Goal: Transaction & Acquisition: Purchase product/service

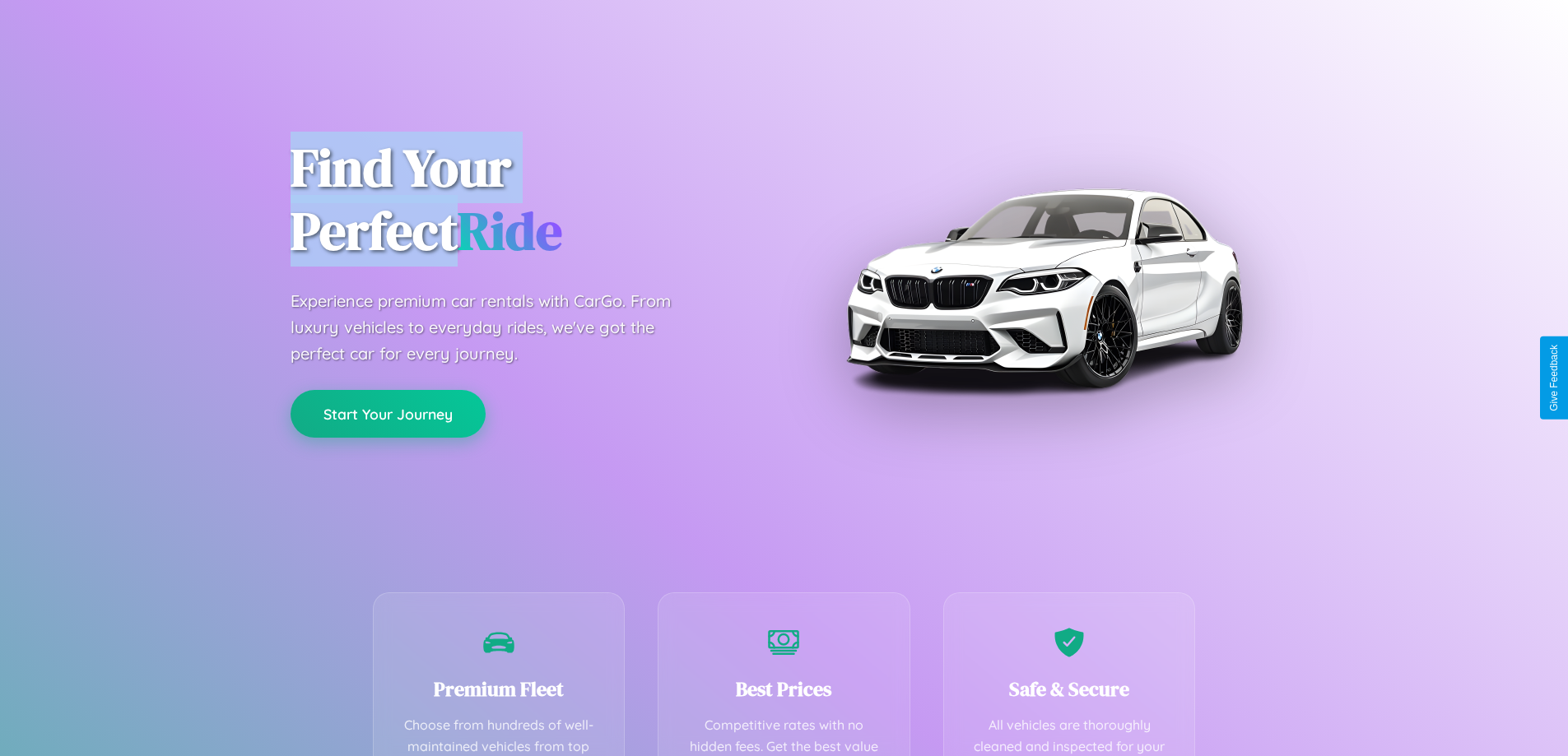
click at [387, 414] on button "Start Your Journey" at bounding box center [388, 413] width 195 height 47
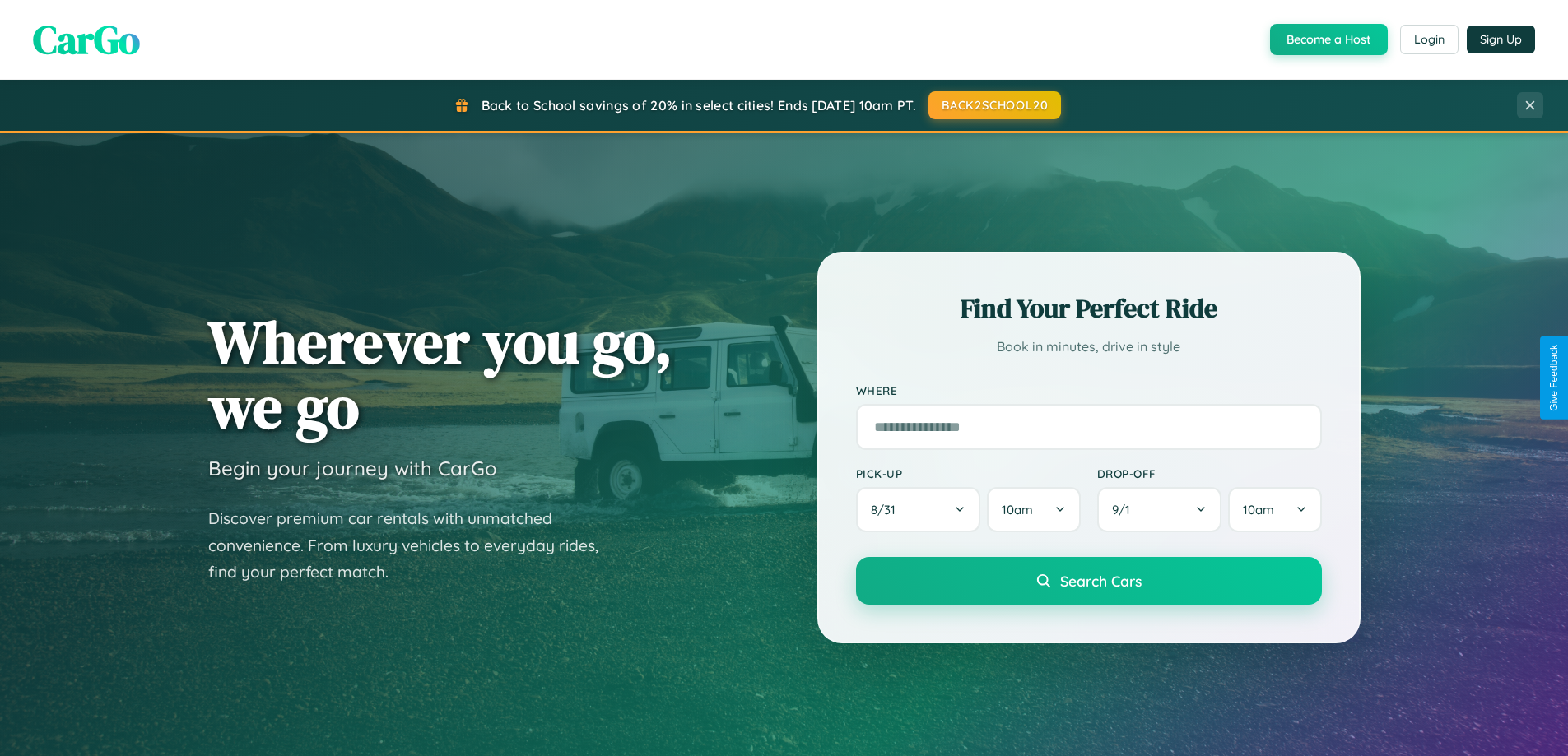
scroll to position [48, 0]
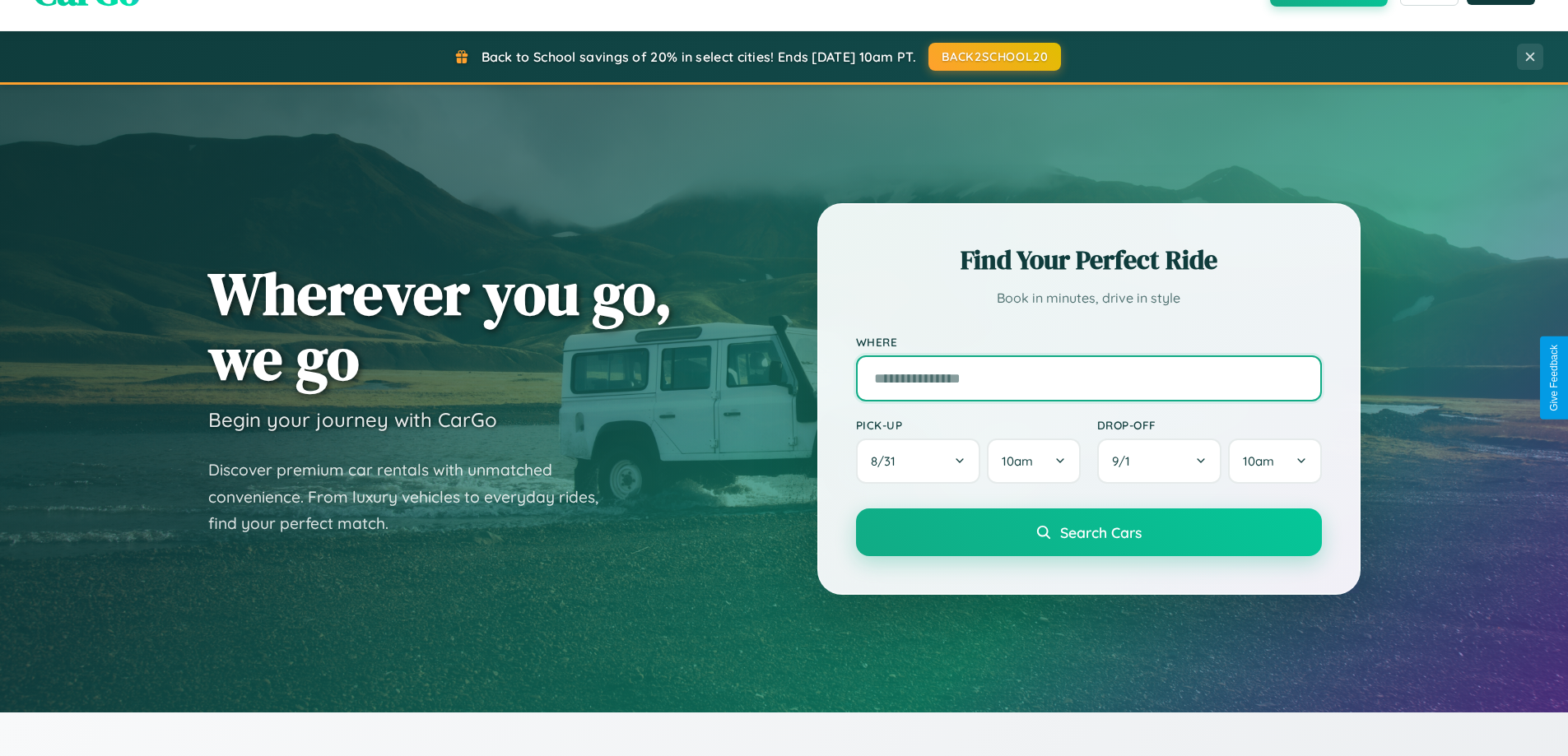
click at [1089, 378] on input "text" at bounding box center [1089, 378] width 466 height 46
type input "**********"
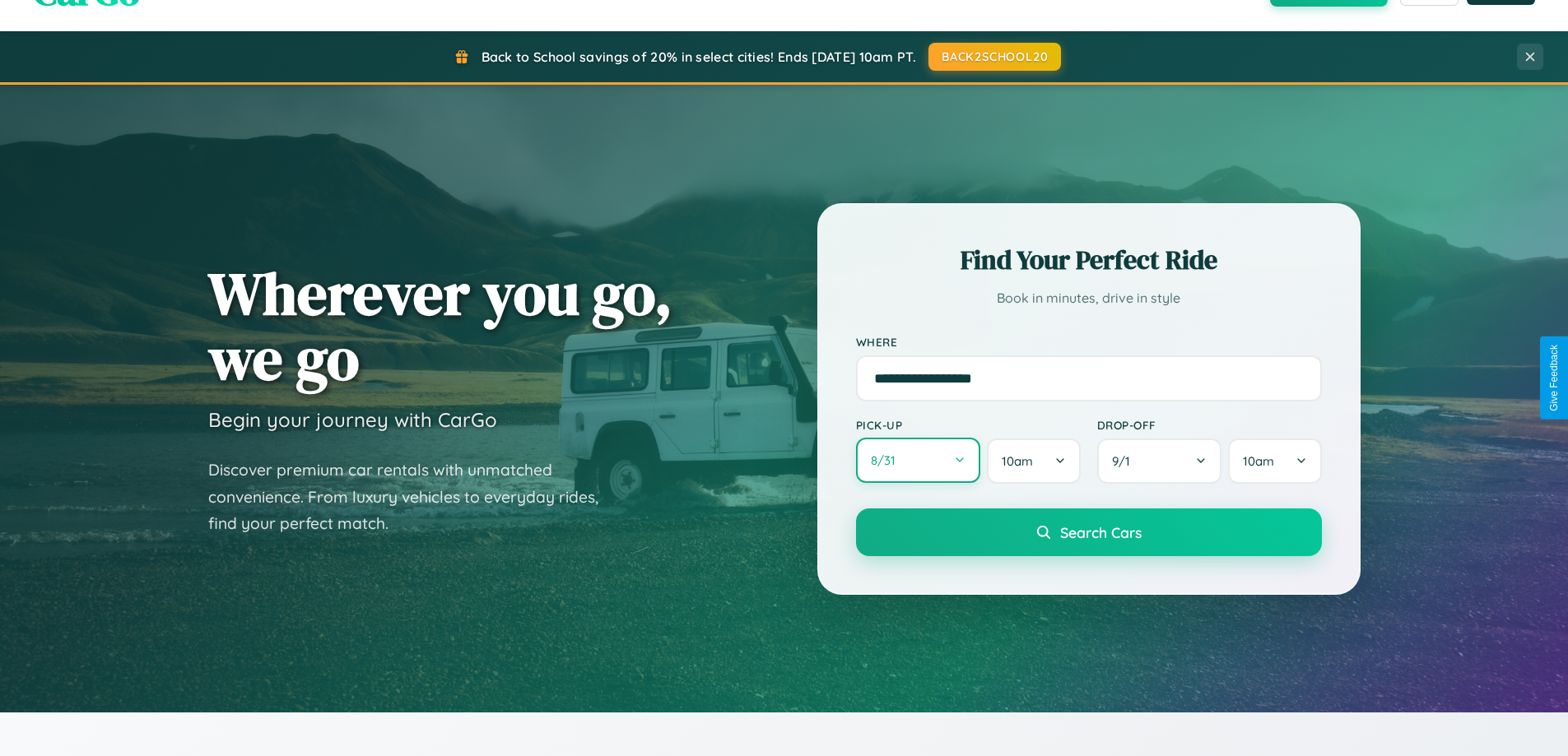
click at [918, 461] on button "8 / 31" at bounding box center [919, 461] width 125 height 46
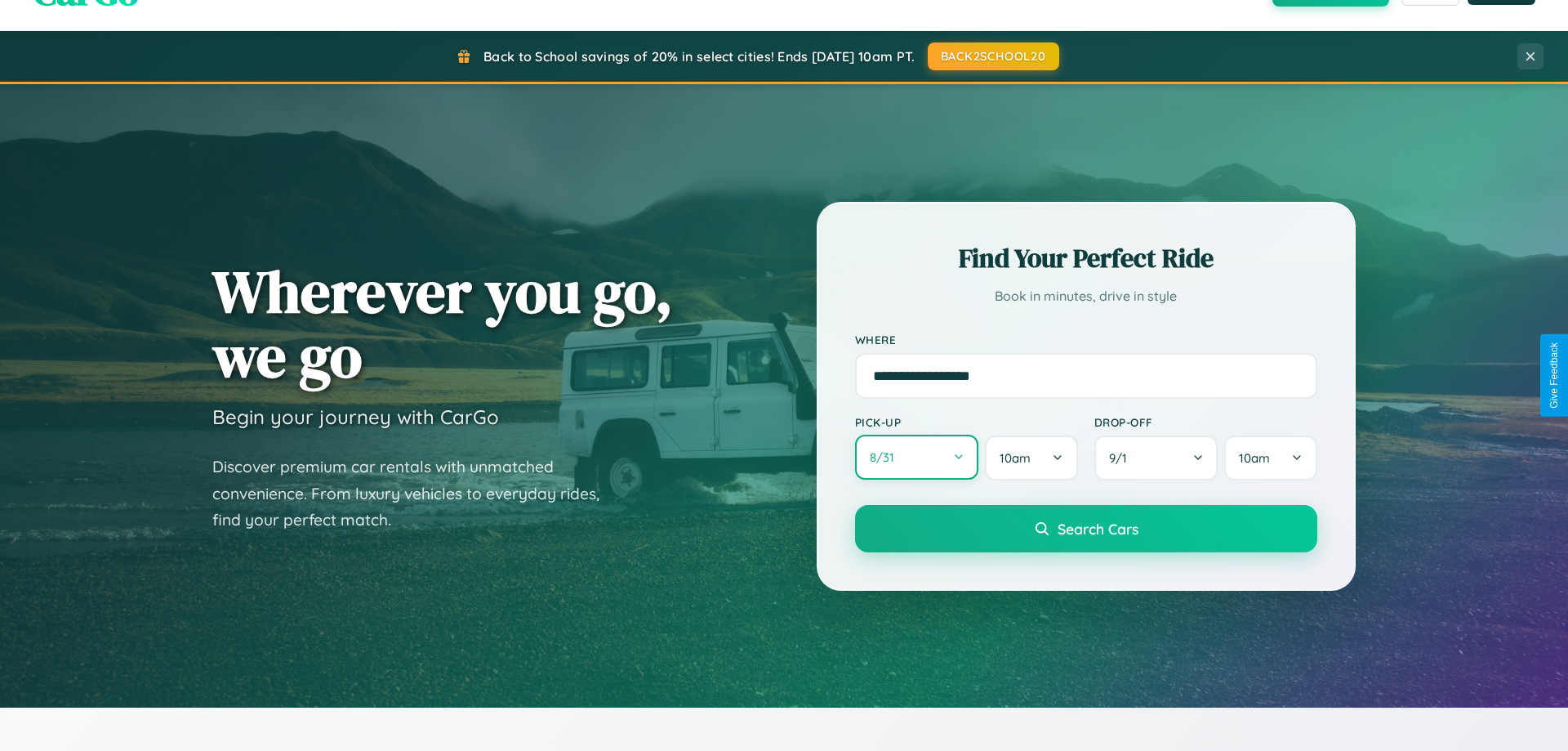
select select "*"
select select "****"
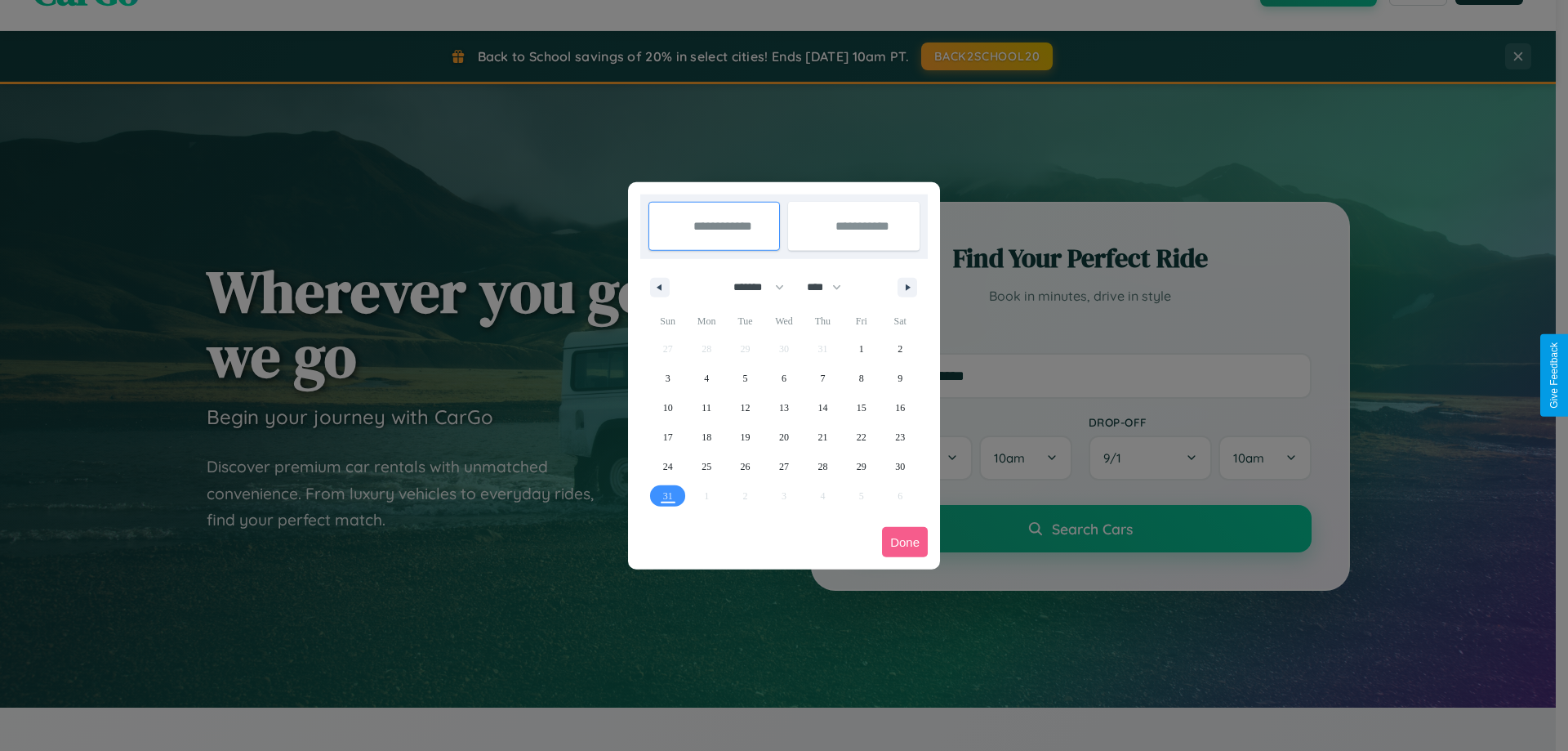
click at [751, 287] on select "******* ******** ***** ***** *** **** **** ****** ********* ******* ******** **…" at bounding box center [756, 287] width 70 height 27
select select "*"
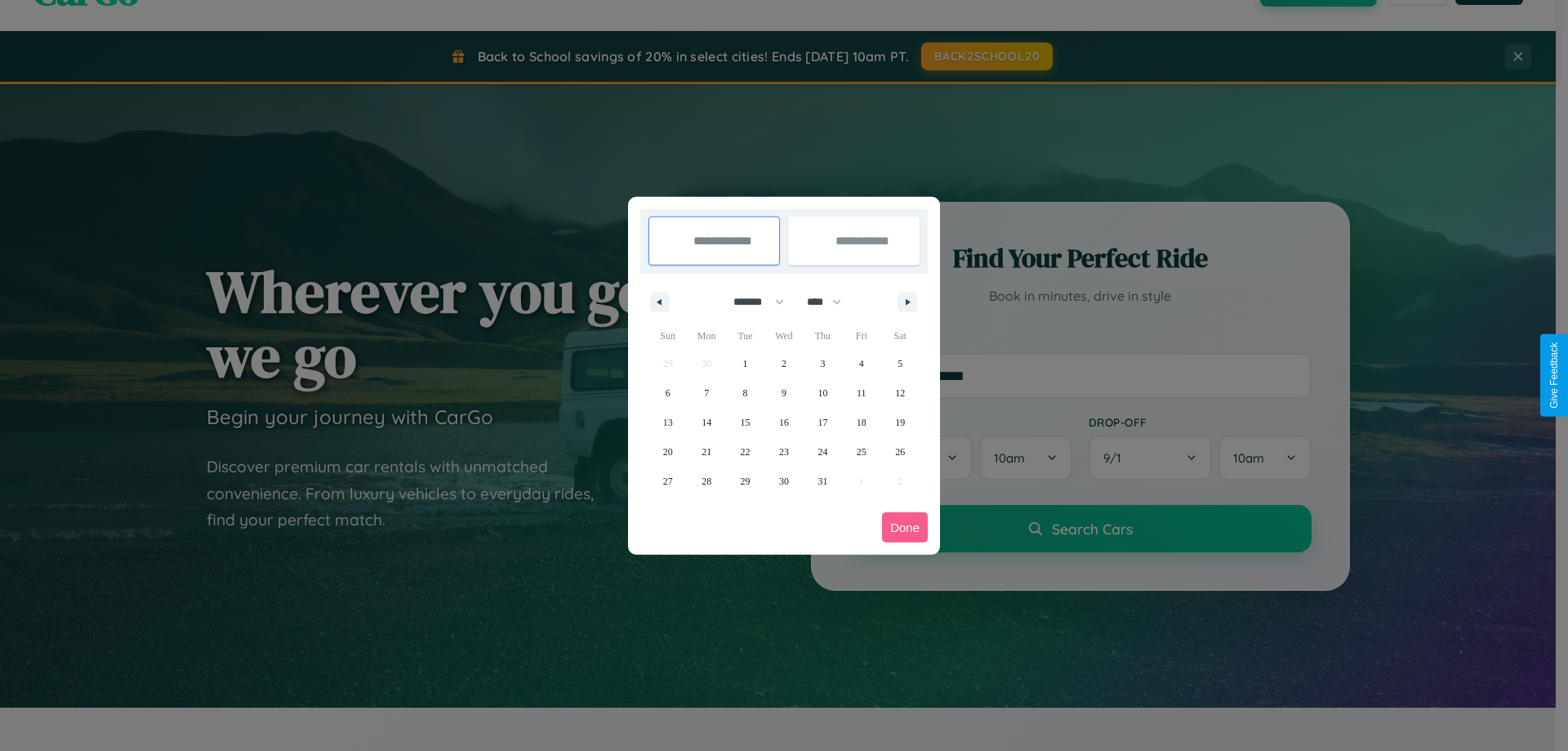
drag, startPoint x: 831, startPoint y: 302, endPoint x: 784, endPoint y: 328, distance: 53.7
click at [831, 302] on select "**** **** **** **** **** **** **** **** **** **** **** **** **** **** **** ****…" at bounding box center [824, 302] width 49 height 27
select select "****"
click at [900, 363] on span "4" at bounding box center [900, 364] width 5 height 30
type input "**********"
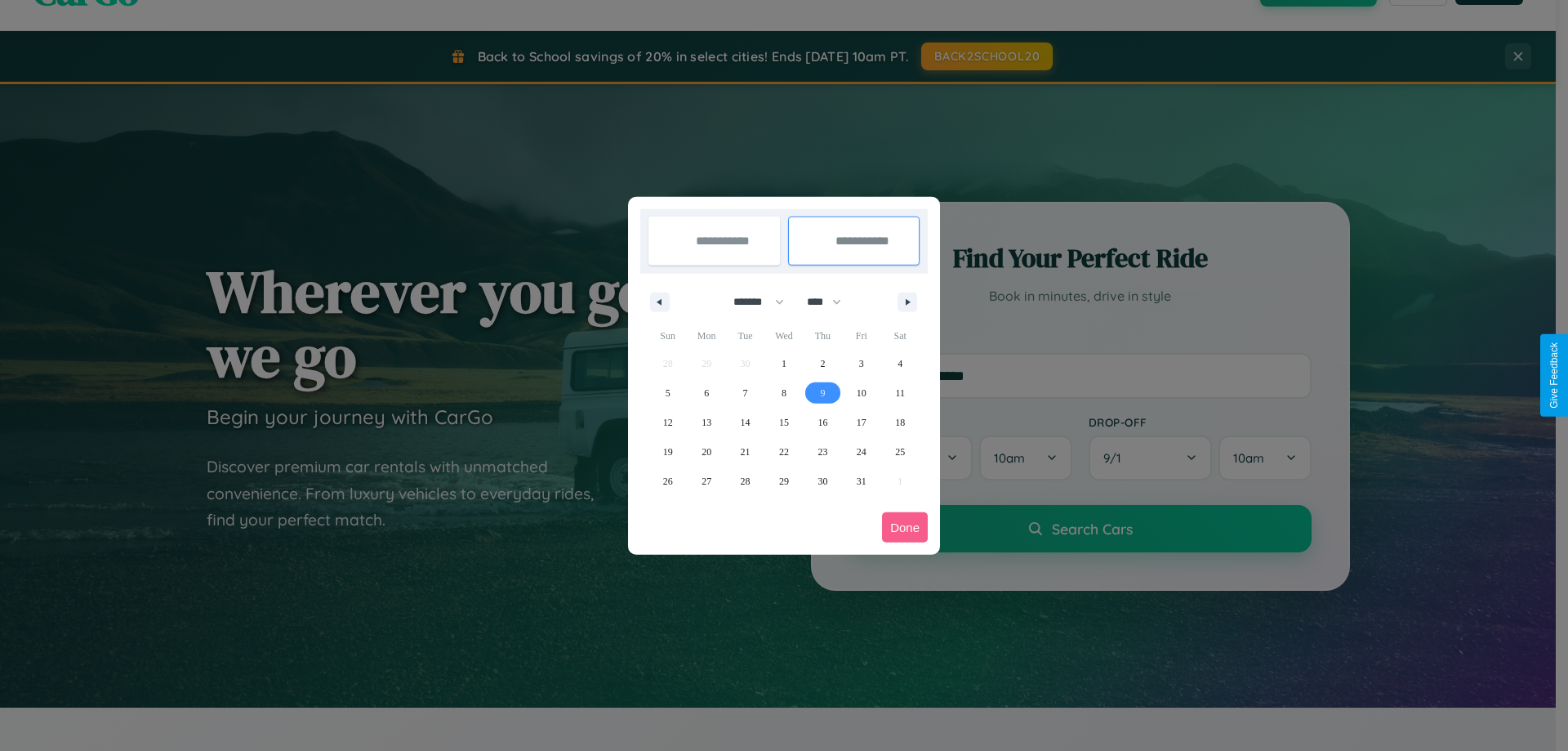
click at [823, 392] on span "9" at bounding box center [823, 393] width 5 height 30
type input "**********"
click at [905, 527] on button "Done" at bounding box center [904, 527] width 46 height 30
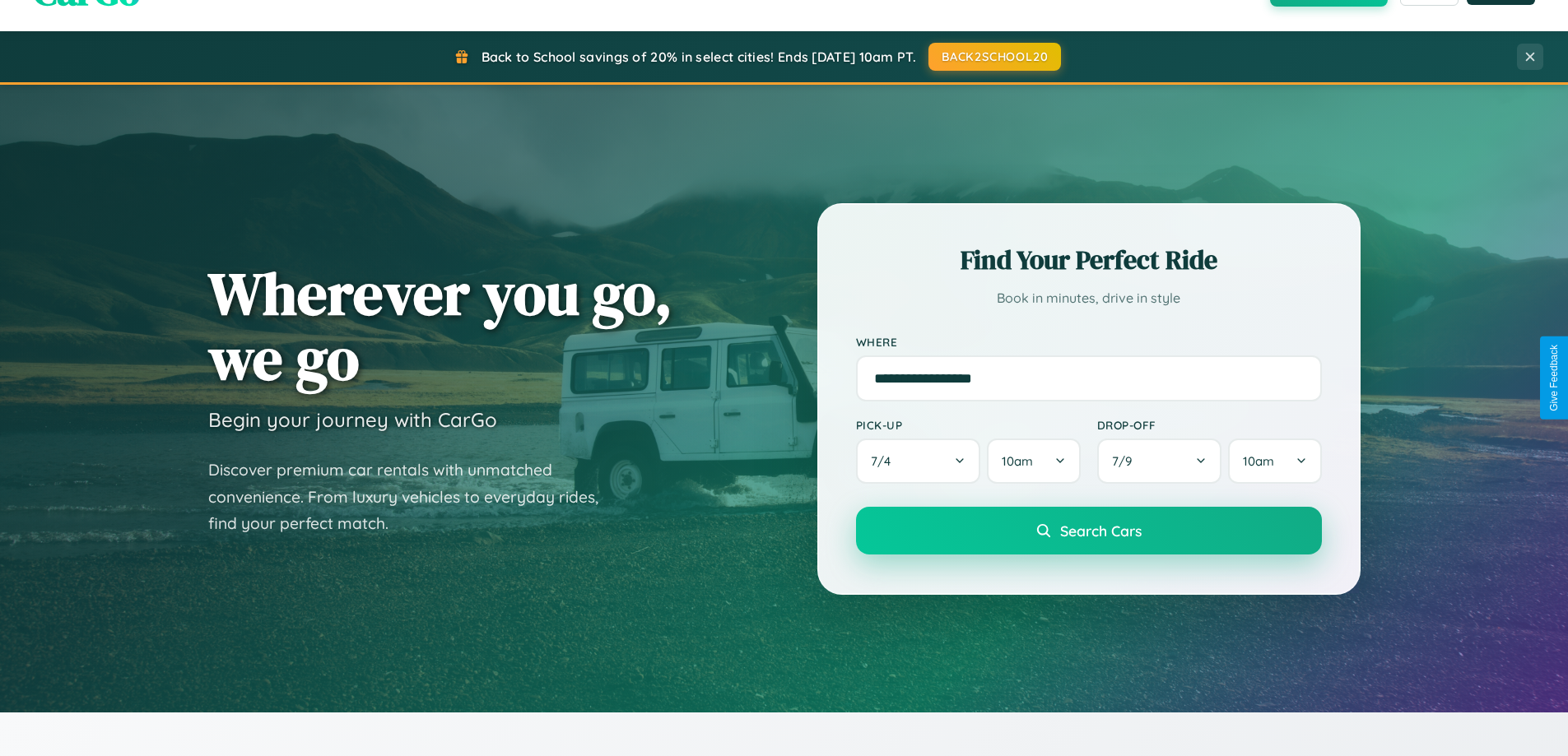
click at [1089, 531] on span "Search Cars" at bounding box center [1101, 531] width 82 height 18
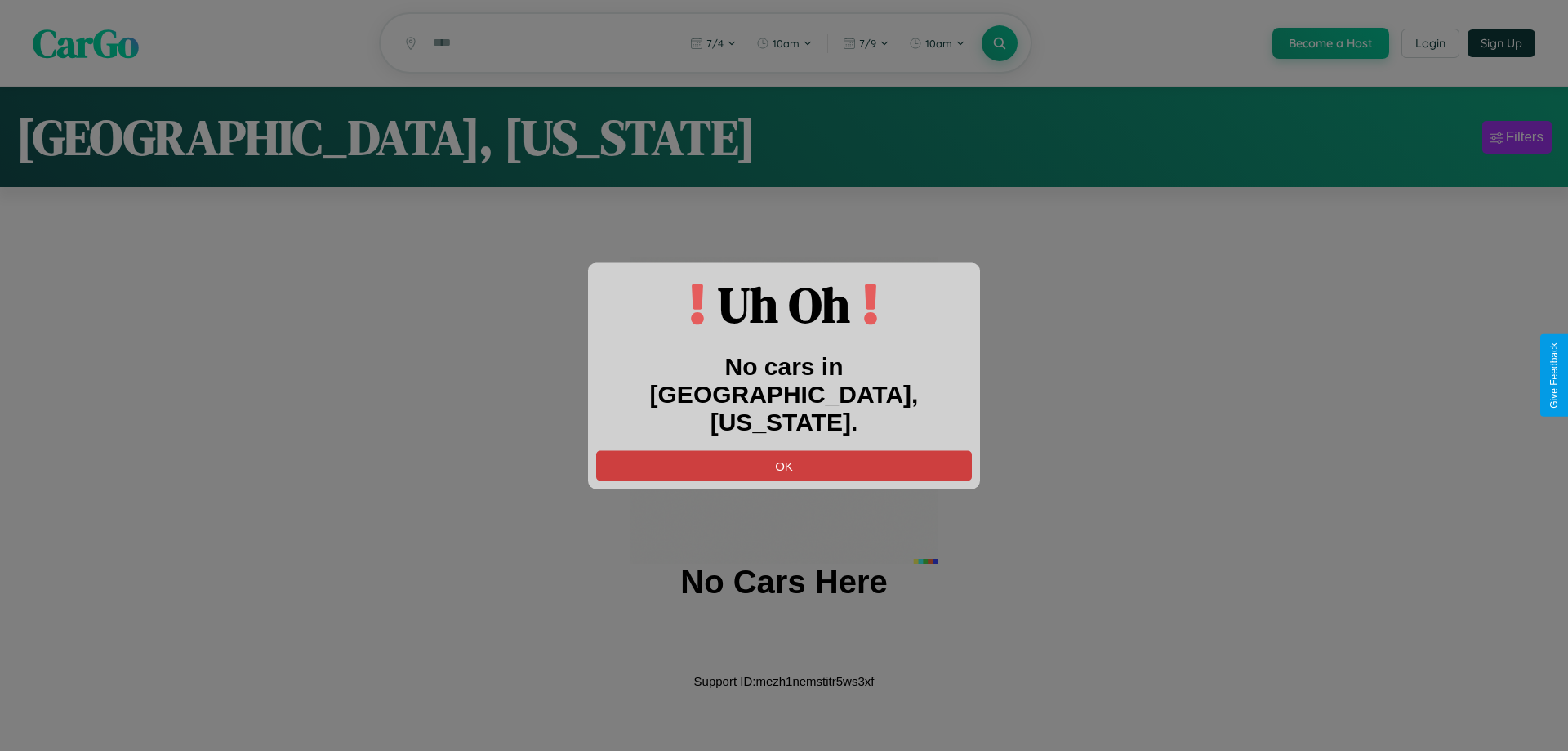
click at [784, 451] on button "OK" at bounding box center [784, 466] width 376 height 30
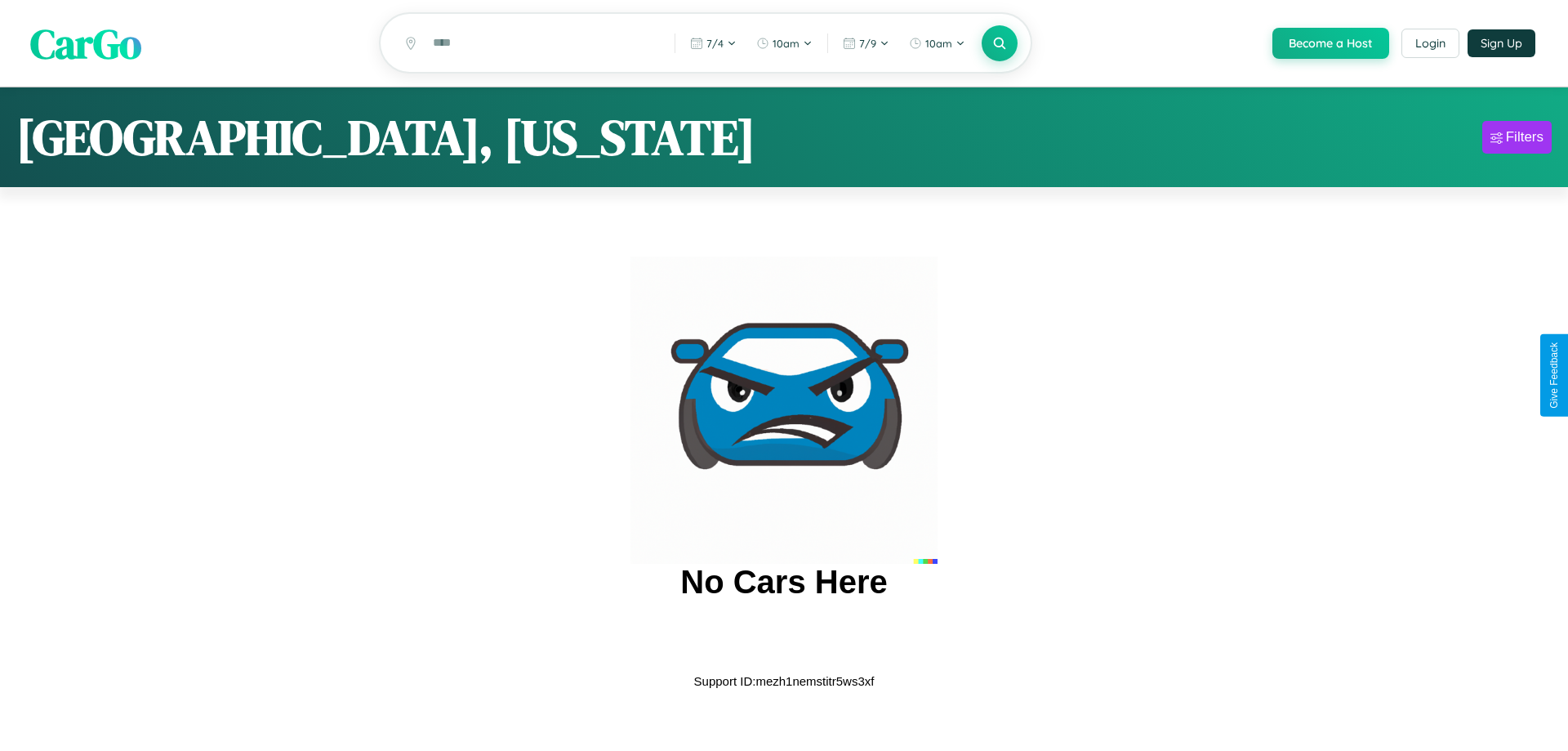
click at [86, 44] on span "CarGo" at bounding box center [86, 43] width 111 height 57
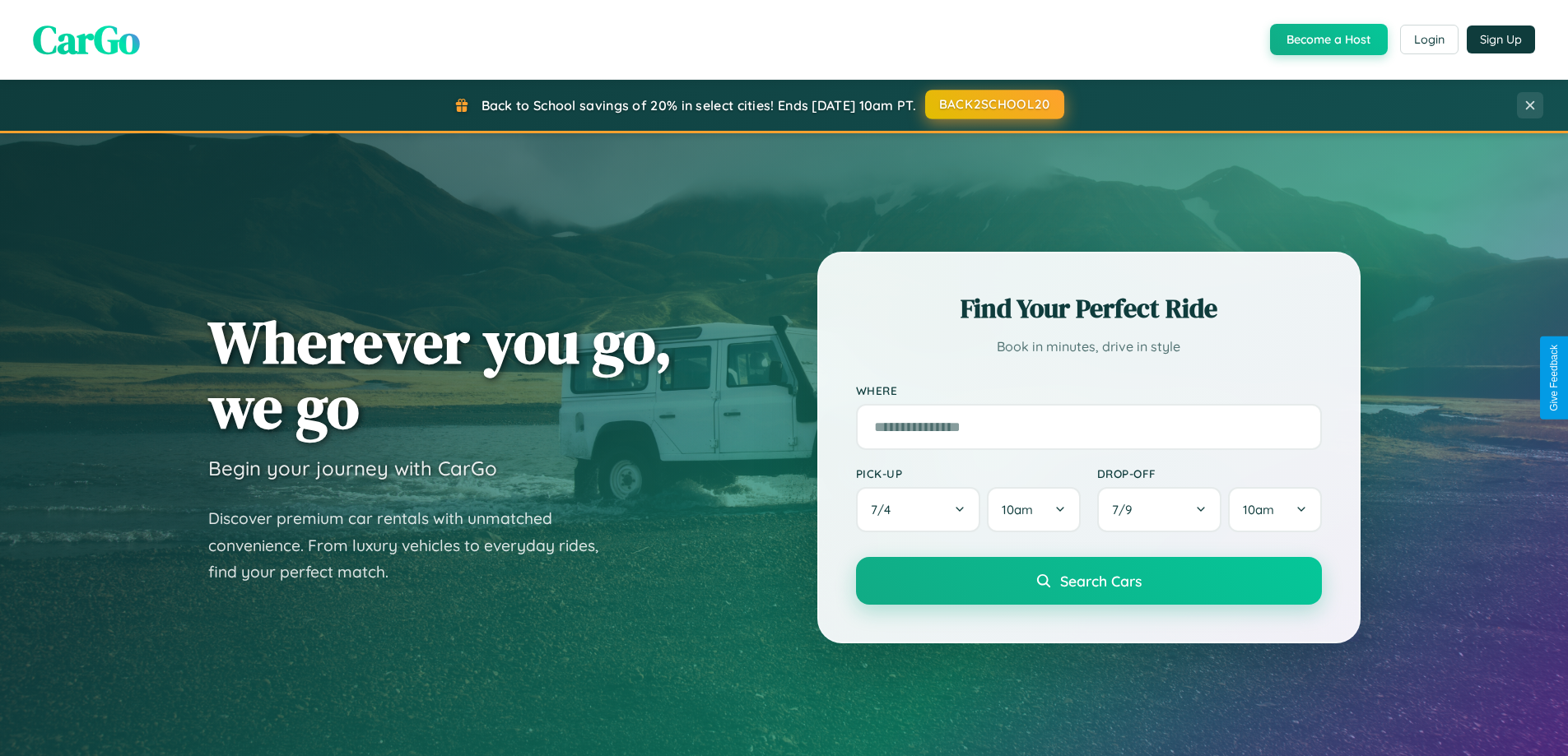
click at [994, 104] on button "BACK2SCHOOL20" at bounding box center [995, 104] width 139 height 30
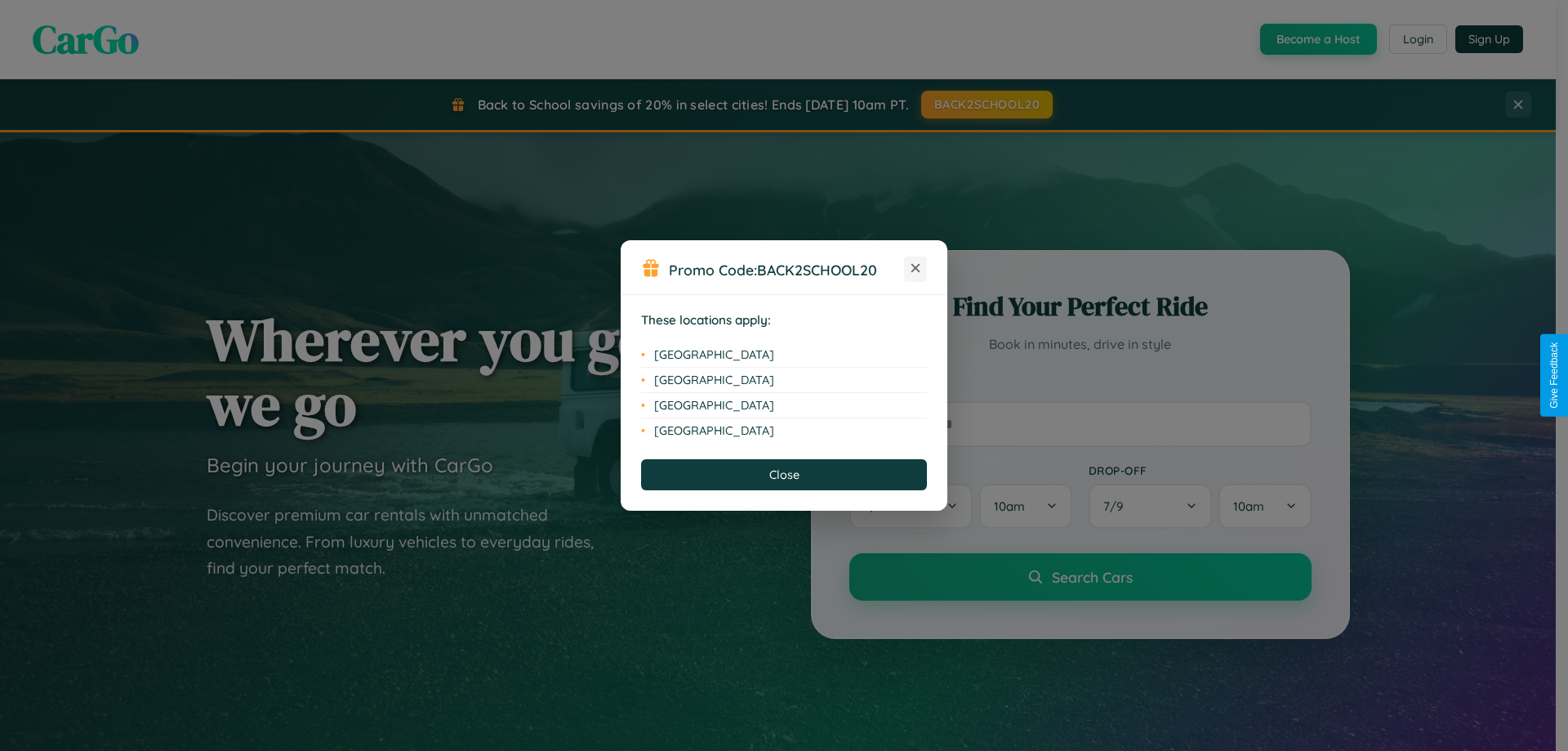
click at [916, 269] on icon at bounding box center [916, 268] width 9 height 9
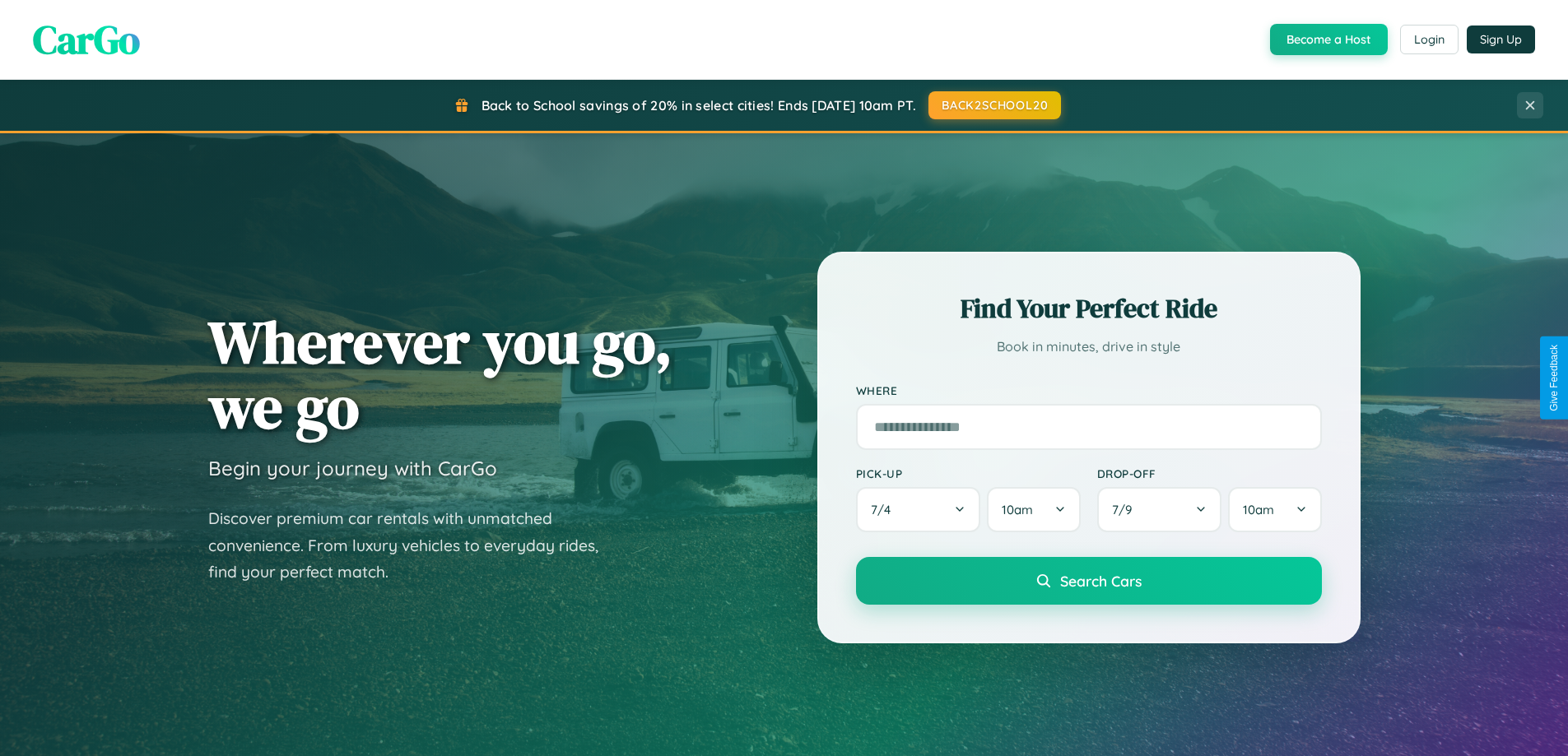
scroll to position [710, 0]
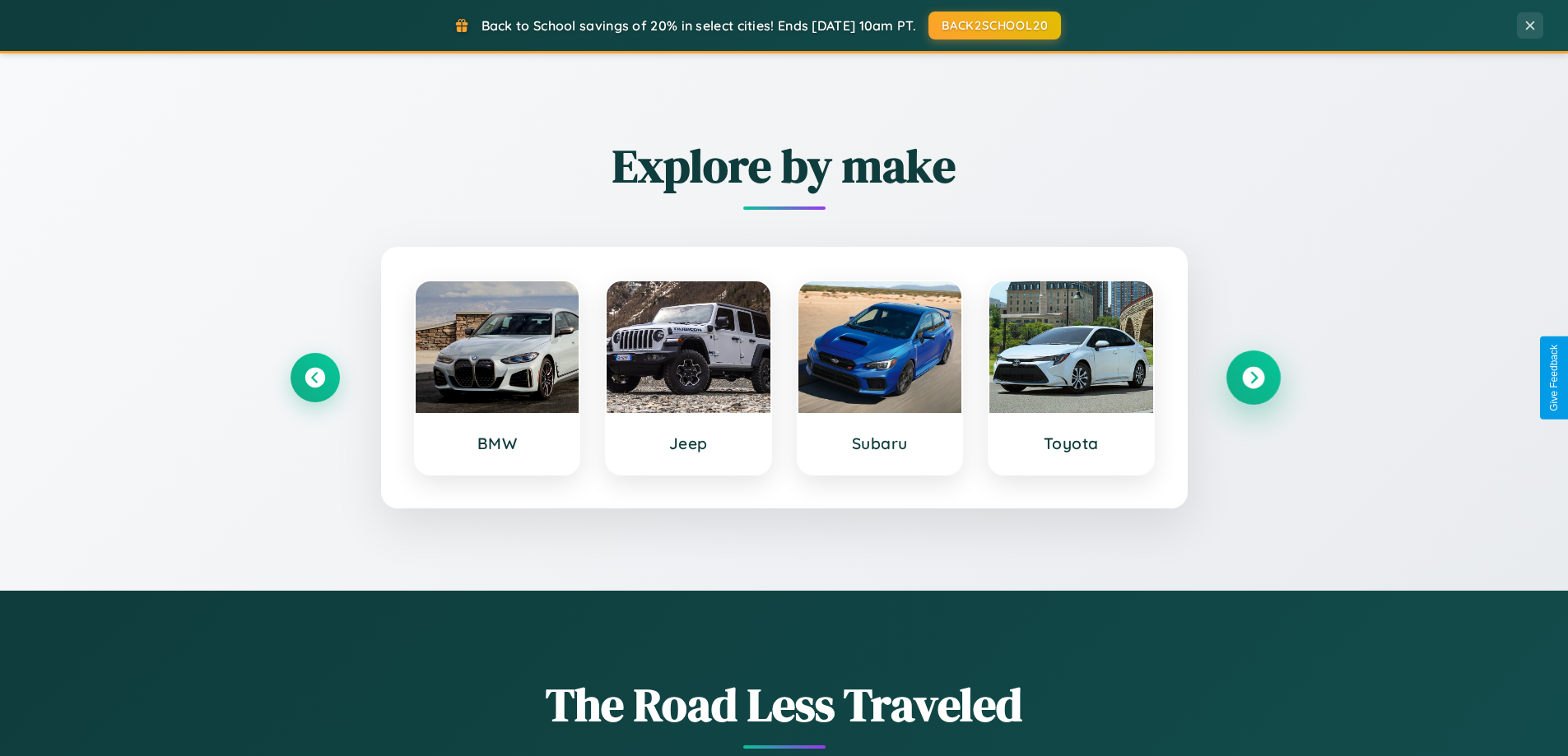
click at [1253, 378] on icon at bounding box center [1252, 378] width 22 height 22
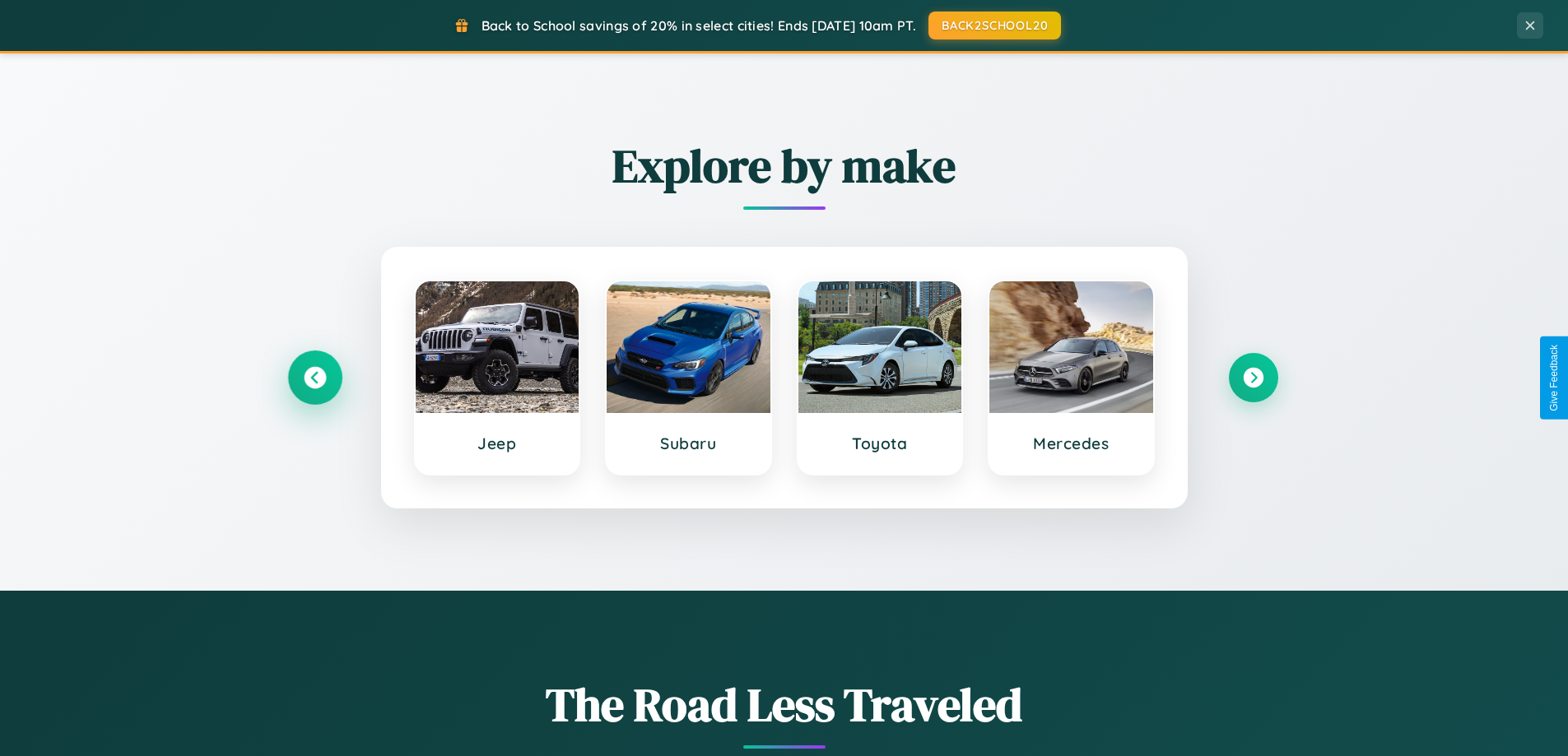
click at [315, 378] on icon at bounding box center [315, 378] width 22 height 22
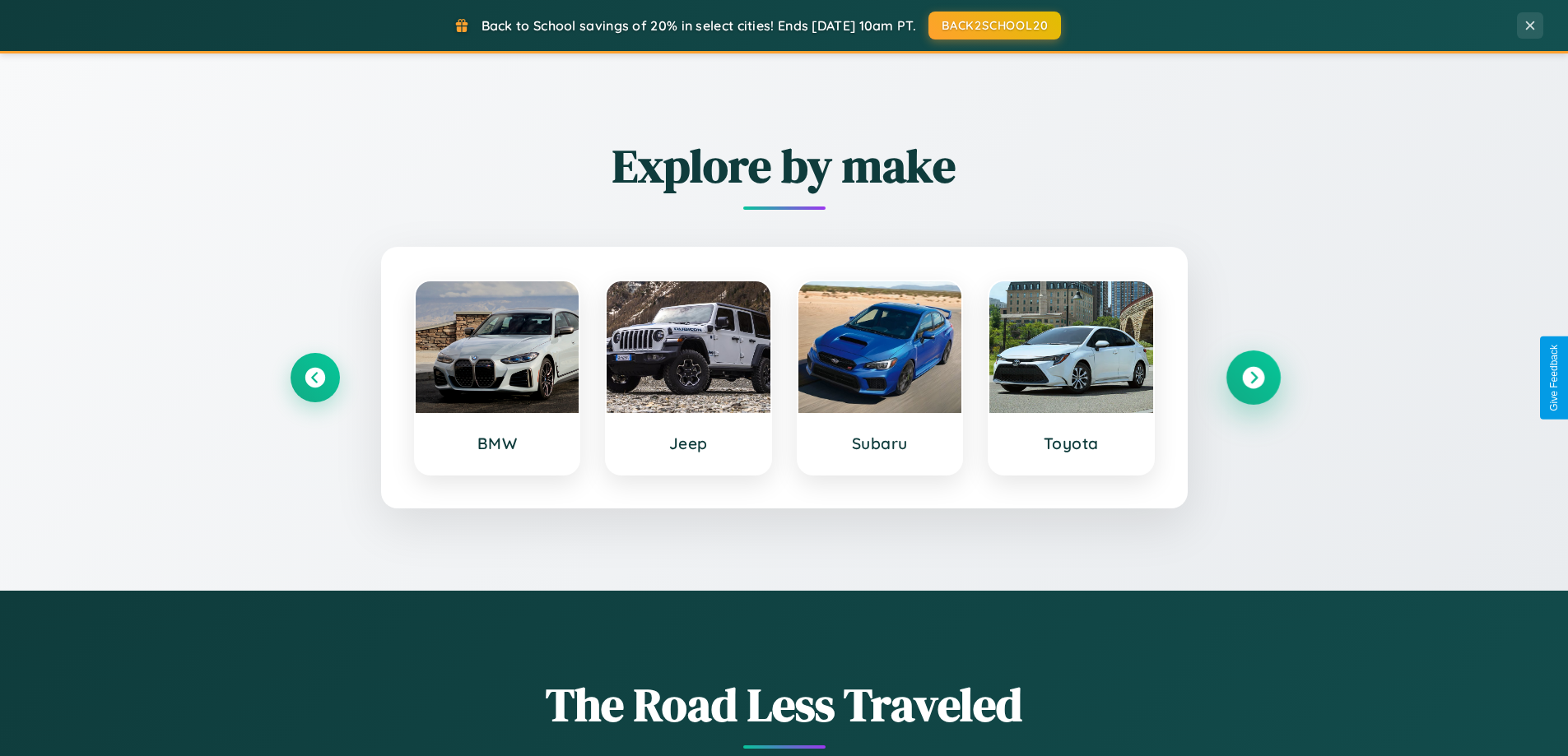
click at [1253, 378] on icon at bounding box center [1252, 378] width 22 height 22
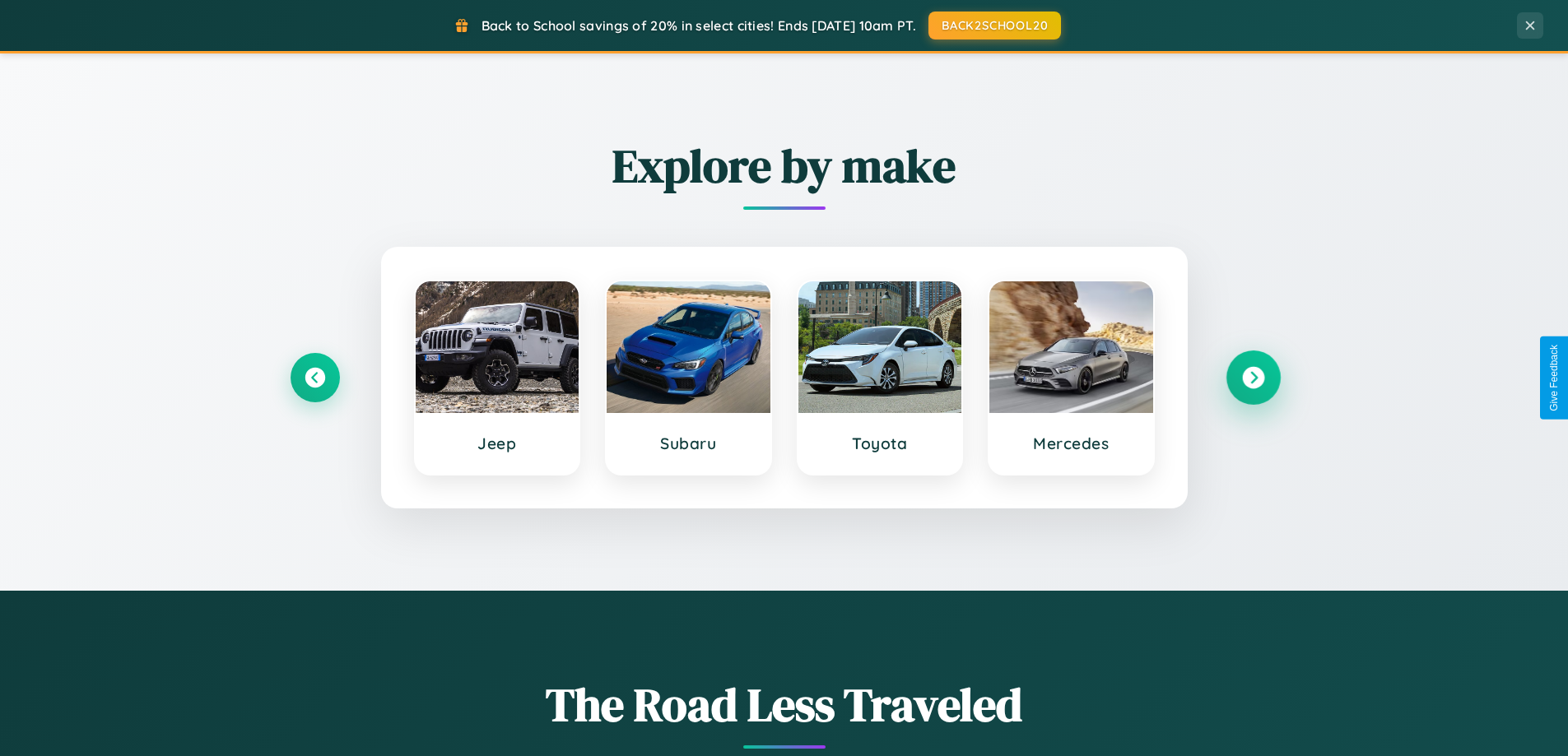
scroll to position [1132, 0]
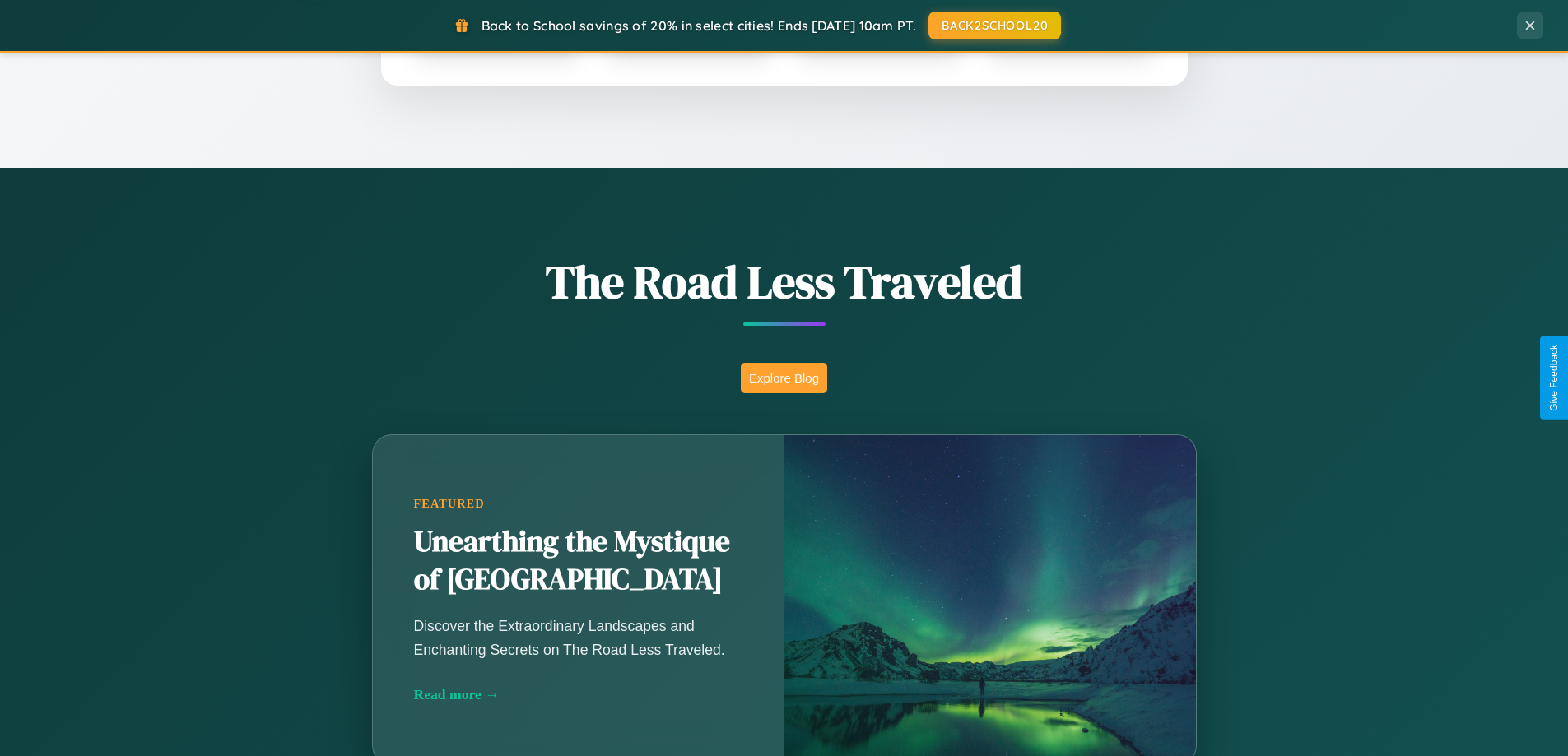
click at [784, 378] on button "Explore Blog" at bounding box center [784, 378] width 87 height 31
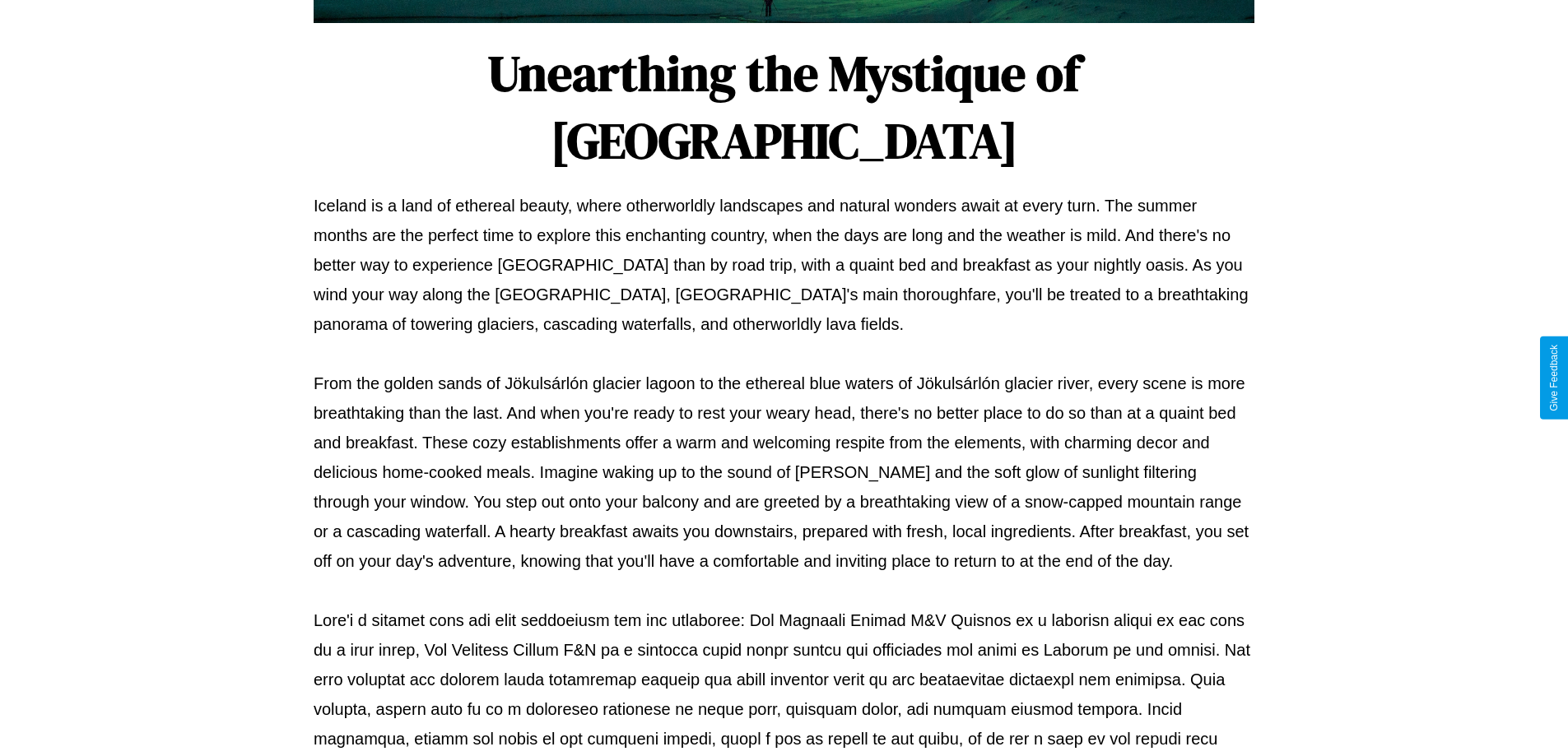
scroll to position [533, 0]
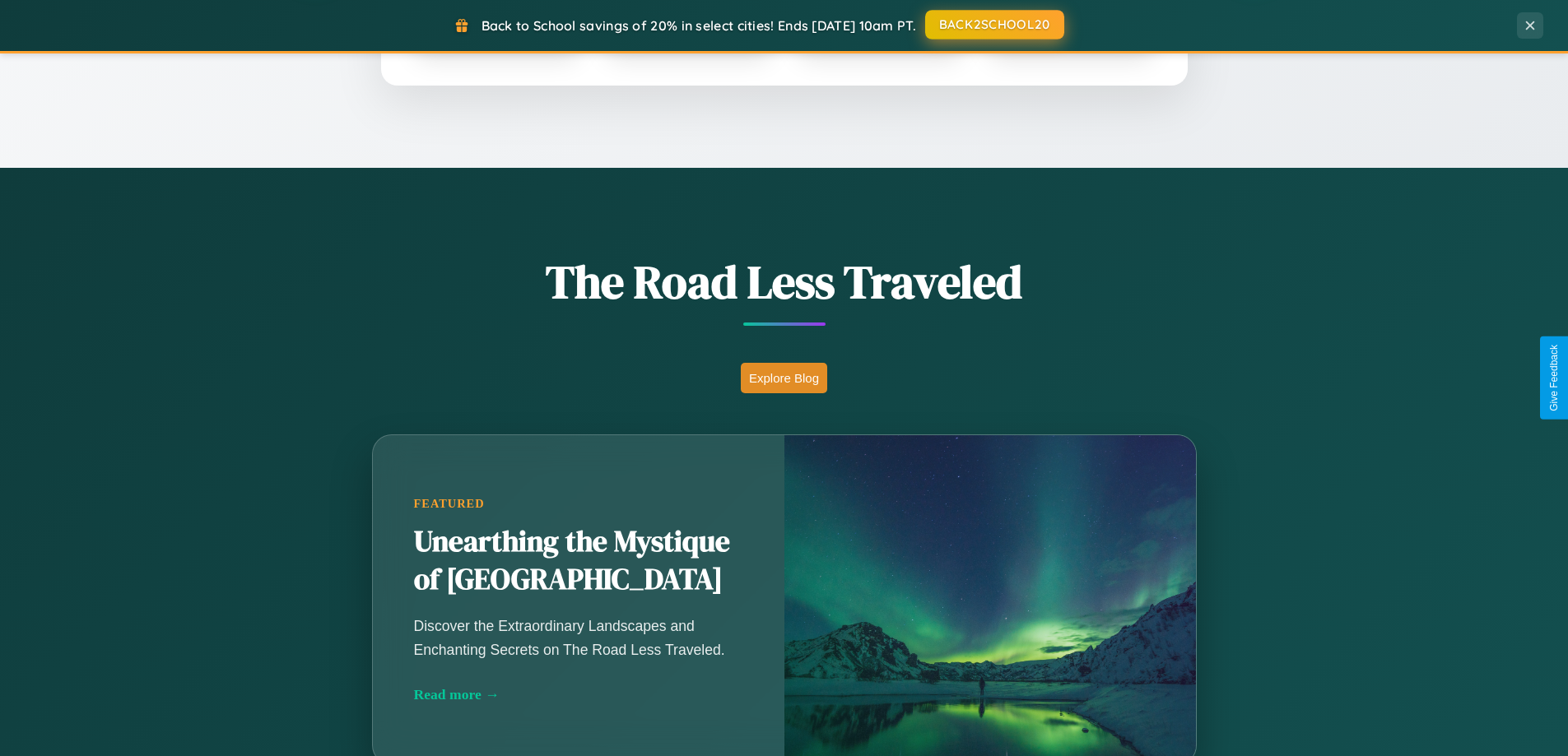
click at [994, 25] on button "BACK2SCHOOL20" at bounding box center [995, 25] width 139 height 30
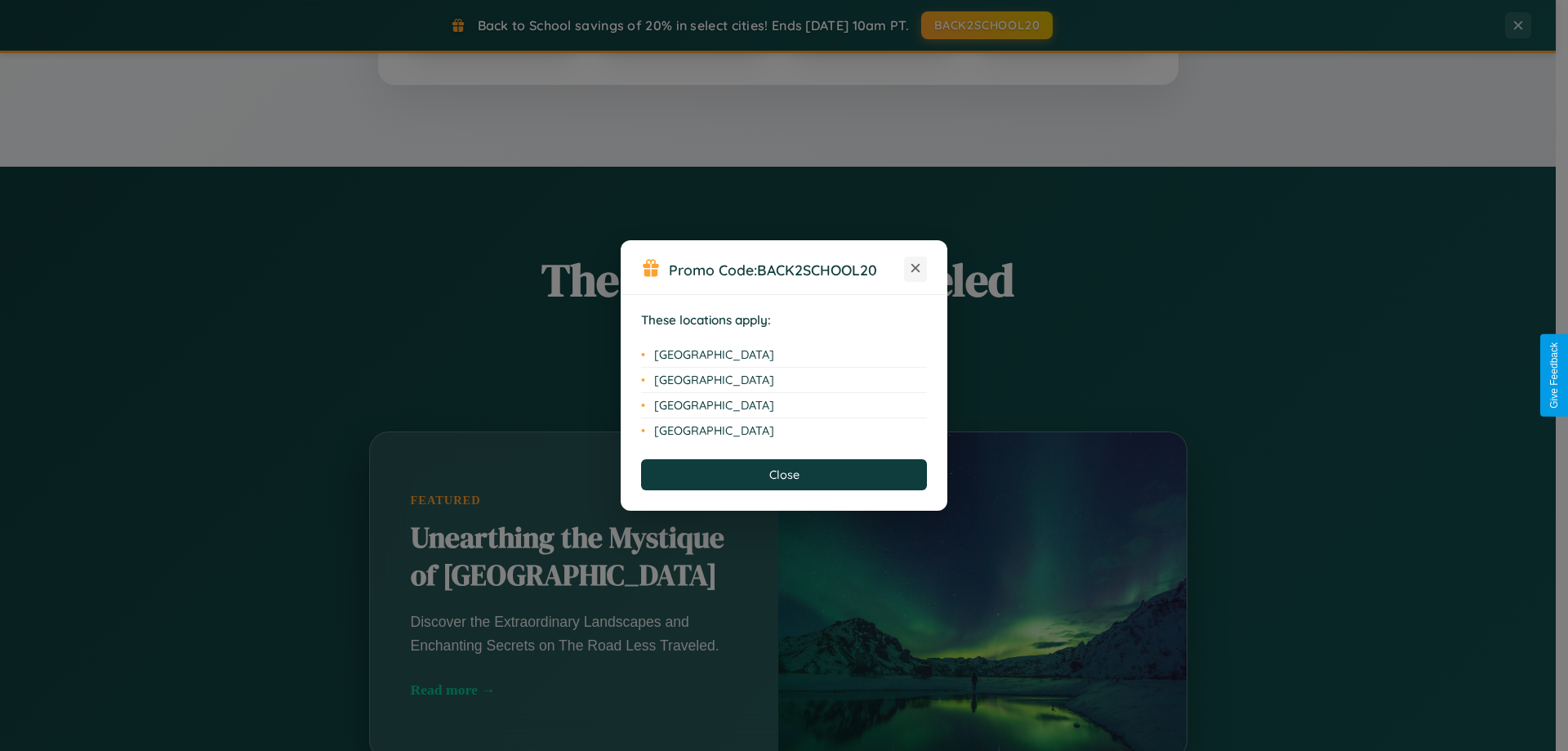
click at [916, 269] on icon at bounding box center [916, 268] width 9 height 9
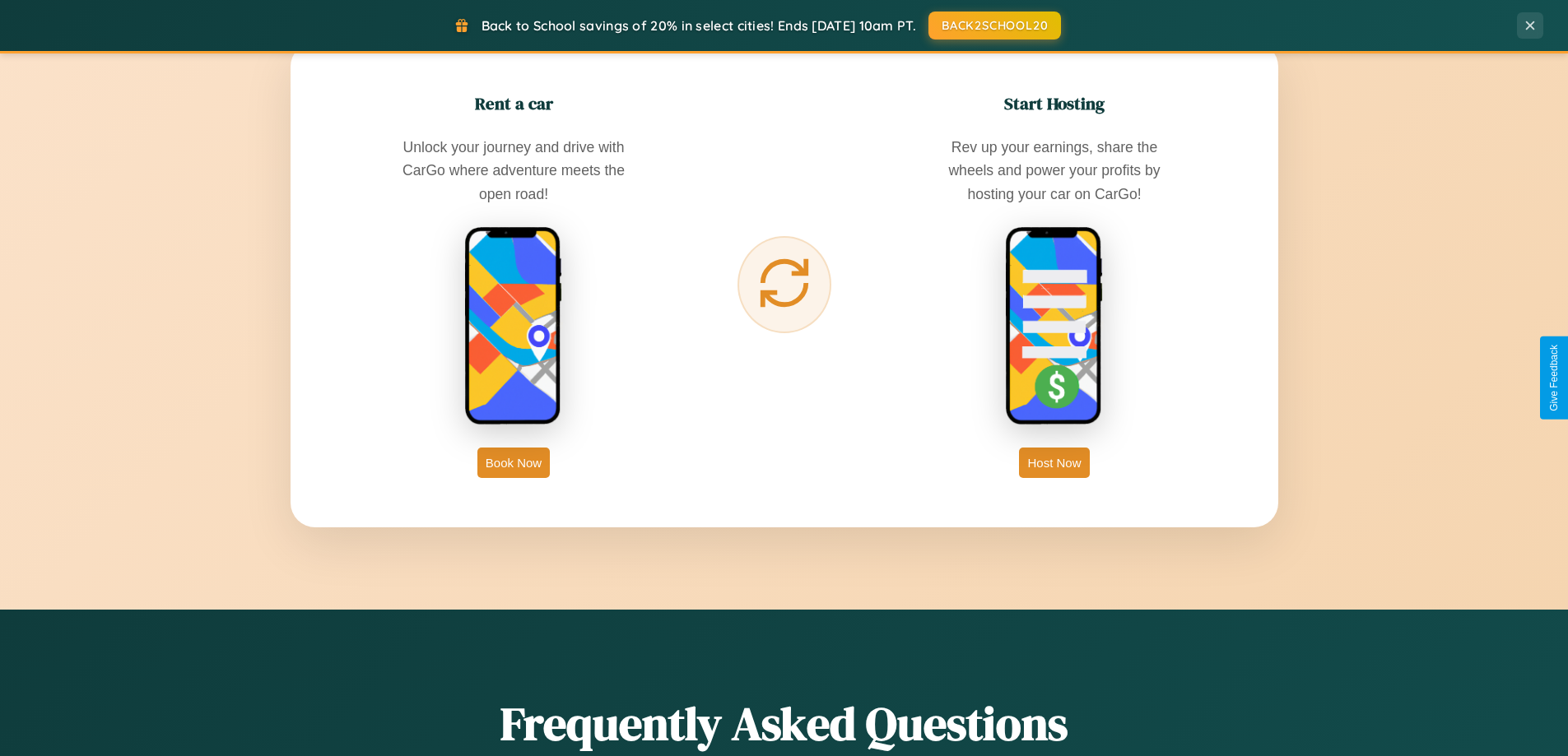
scroll to position [2644, 0]
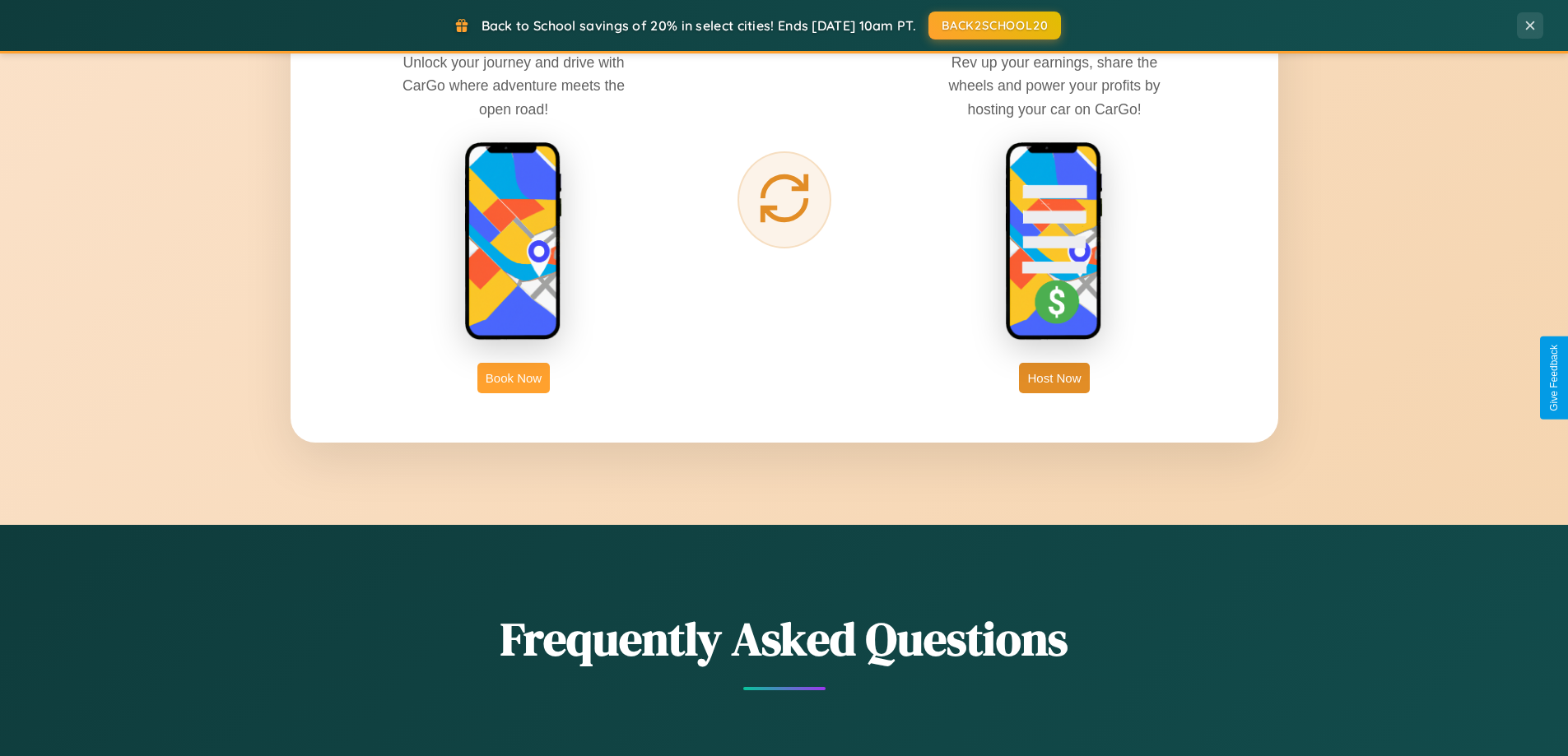
click at [514, 378] on button "Book Now" at bounding box center [514, 378] width 73 height 31
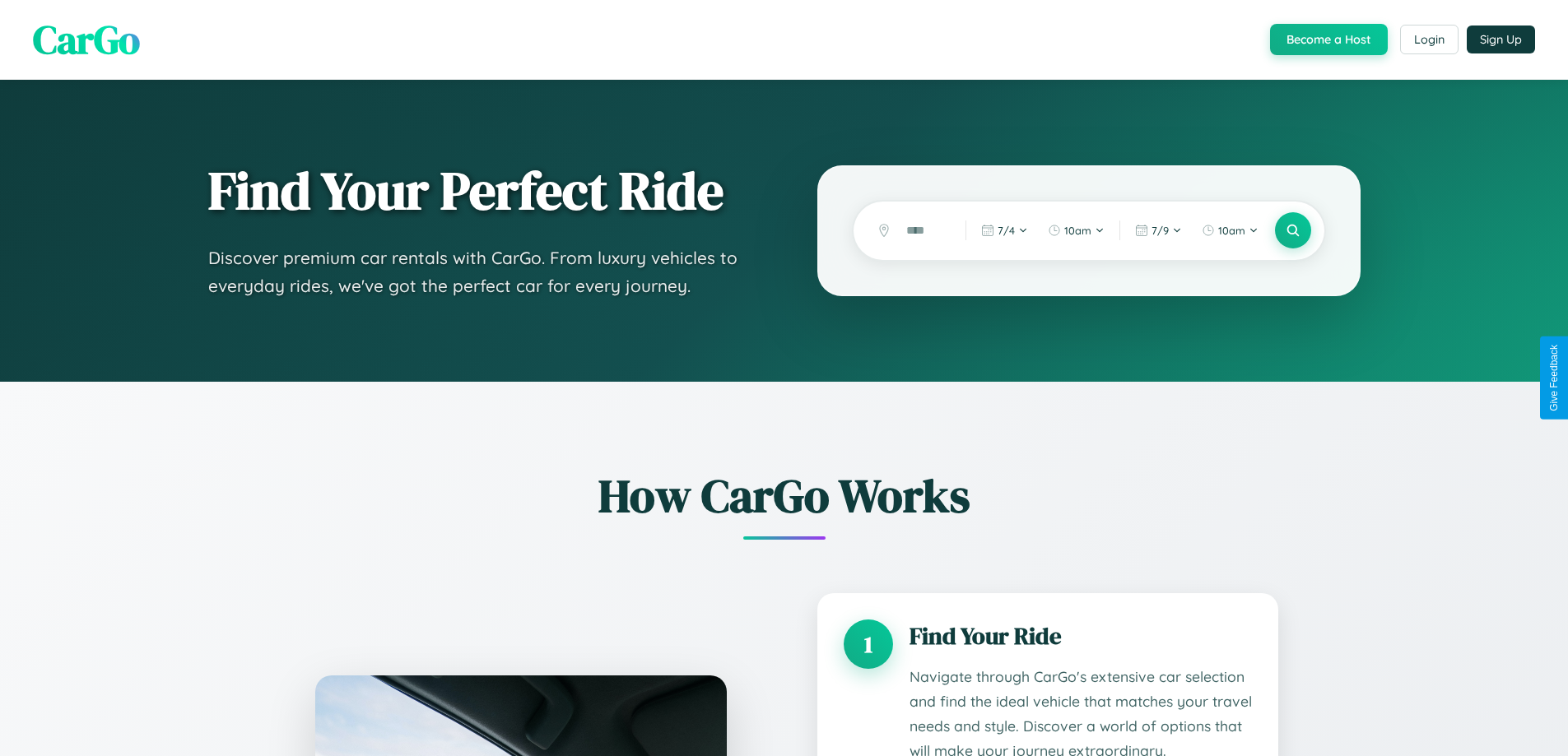
scroll to position [1372, 0]
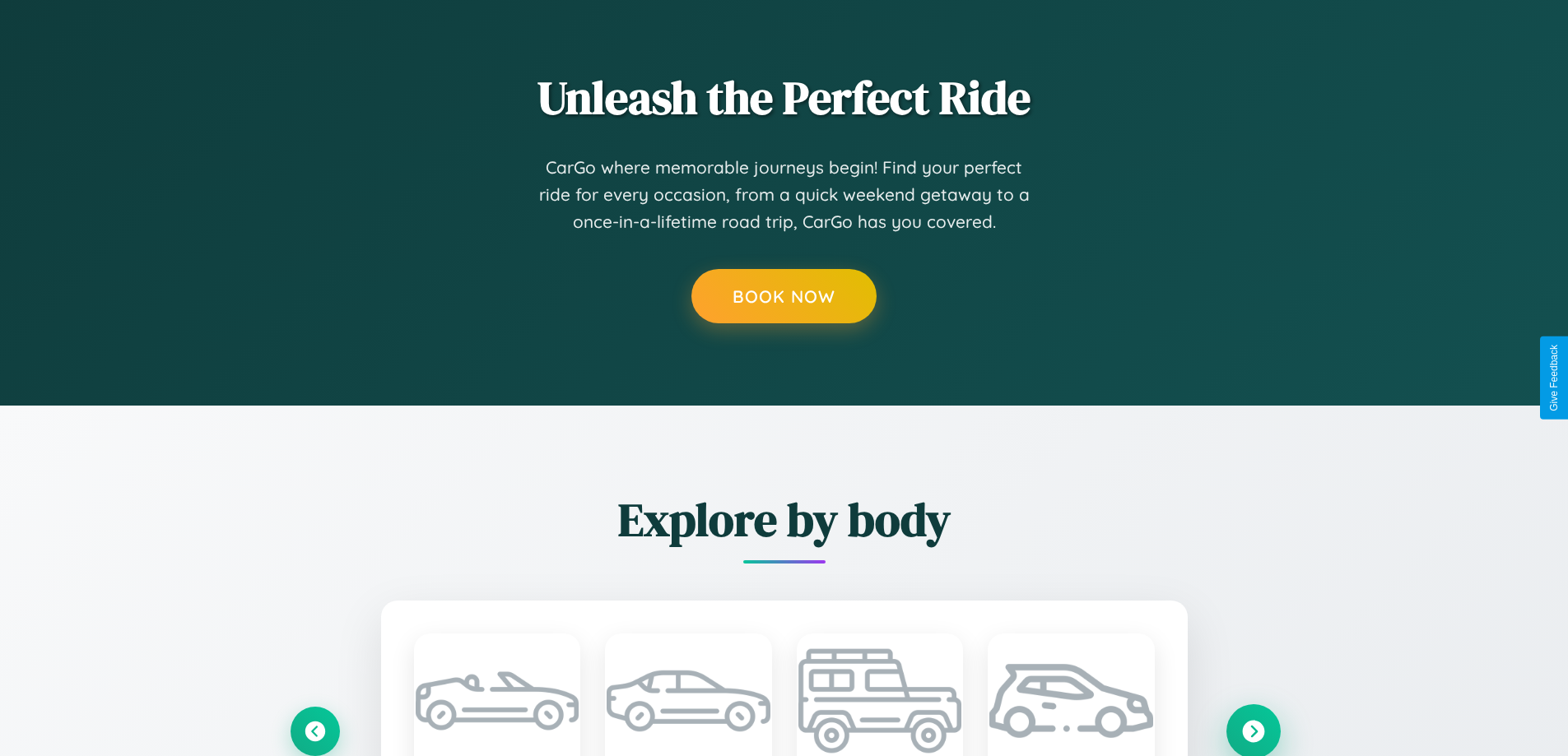
click at [1253, 731] on icon at bounding box center [1252, 731] width 22 height 22
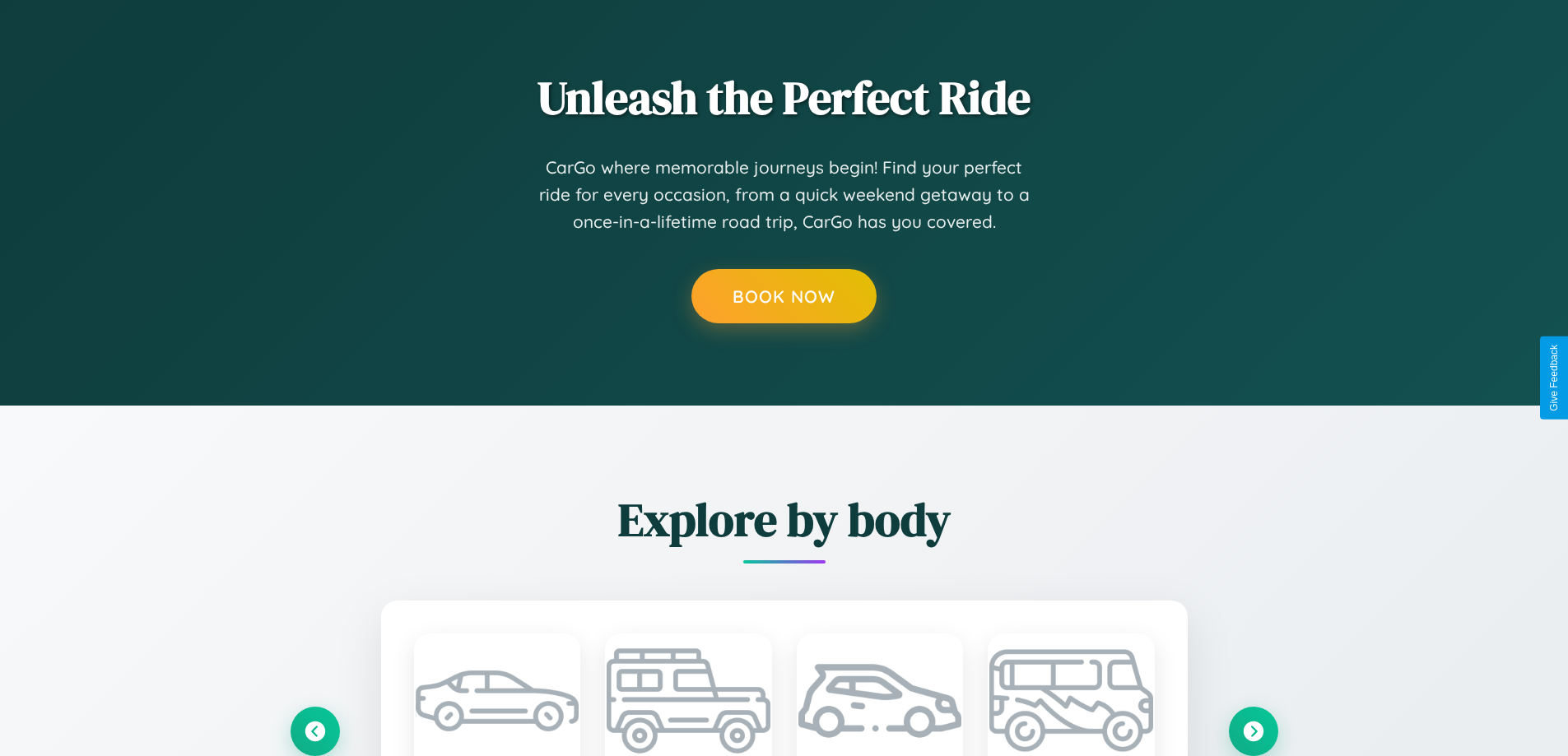
scroll to position [0, 0]
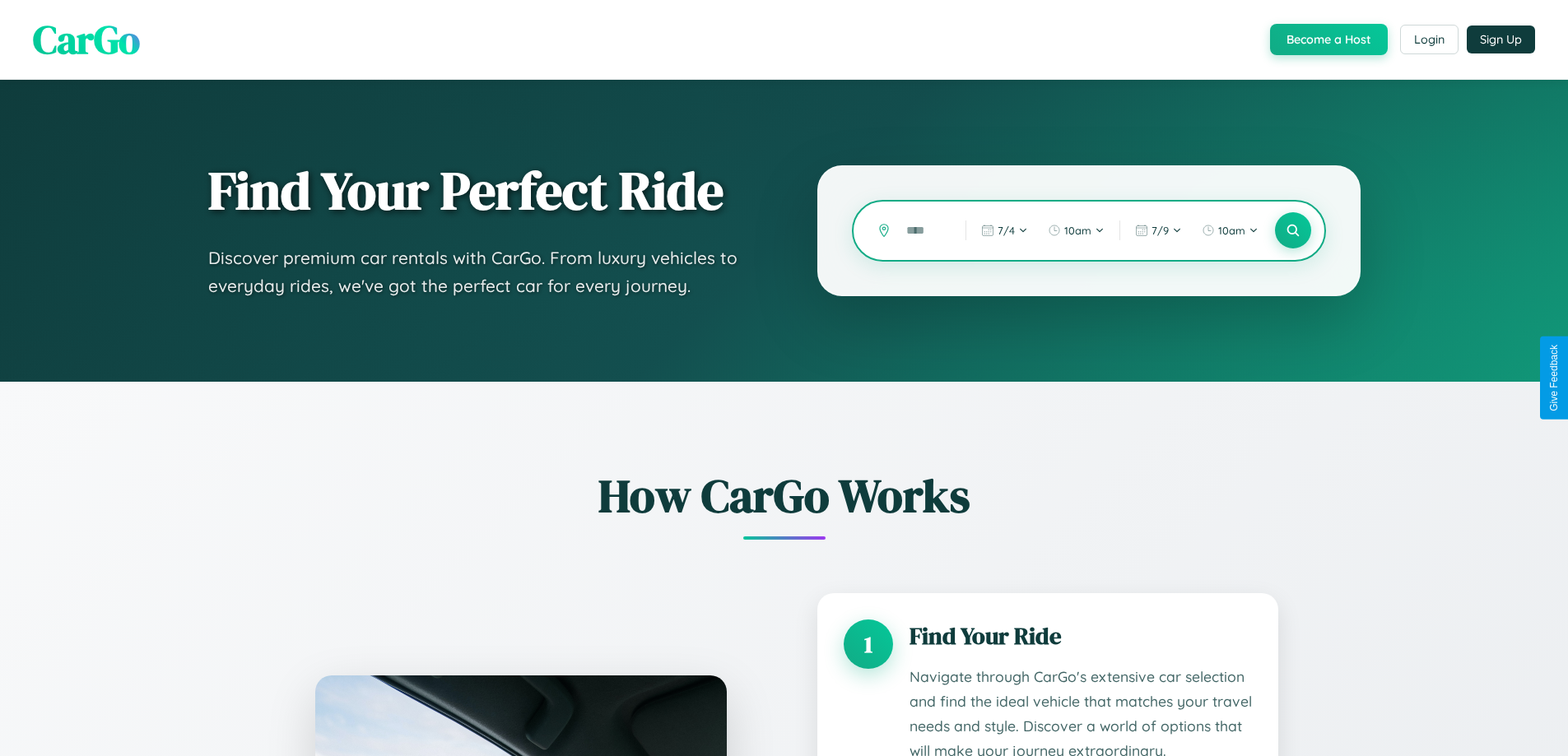
click at [924, 230] on input "text" at bounding box center [924, 230] width 51 height 29
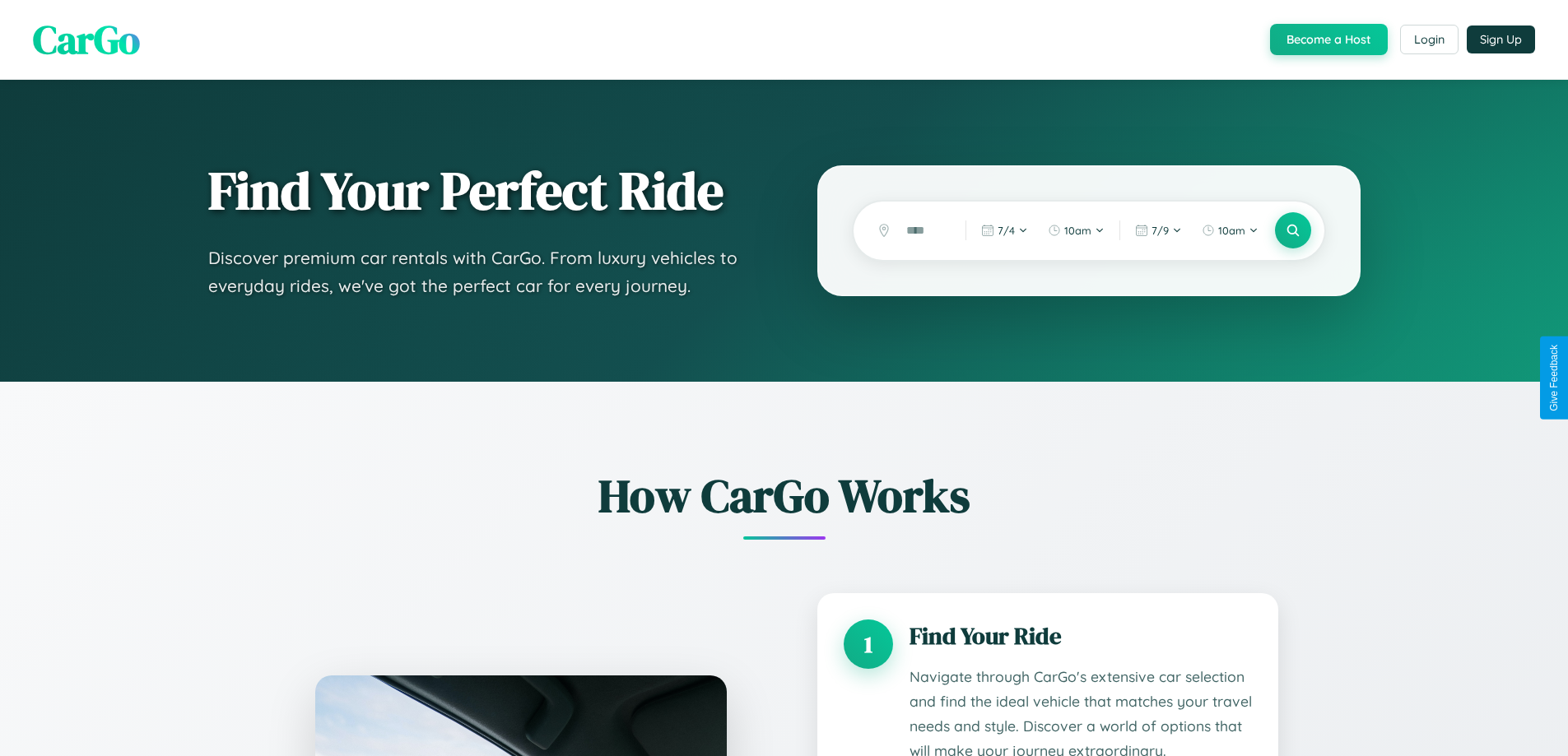
scroll to position [1372, 0]
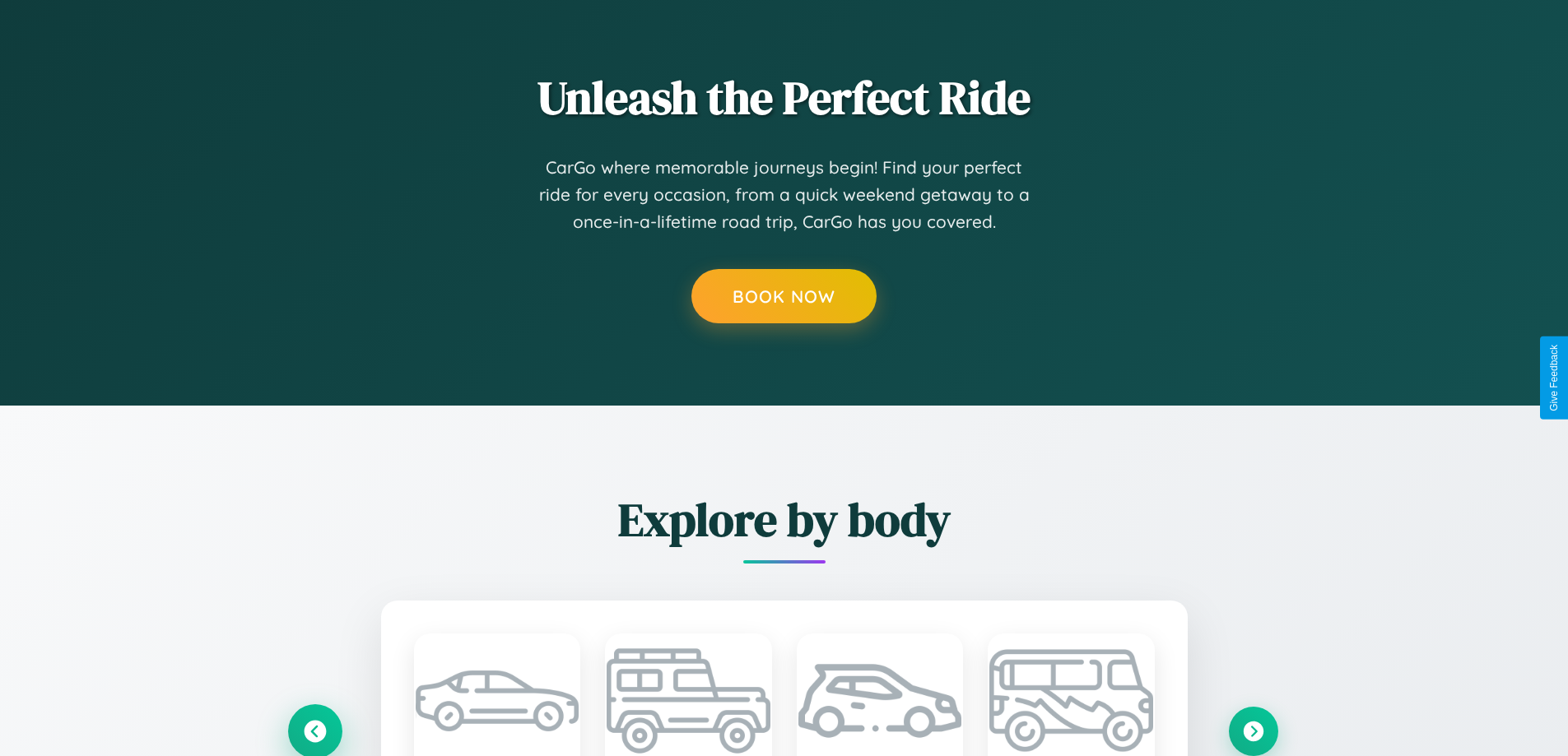
click at [315, 730] on icon at bounding box center [315, 731] width 27 height 27
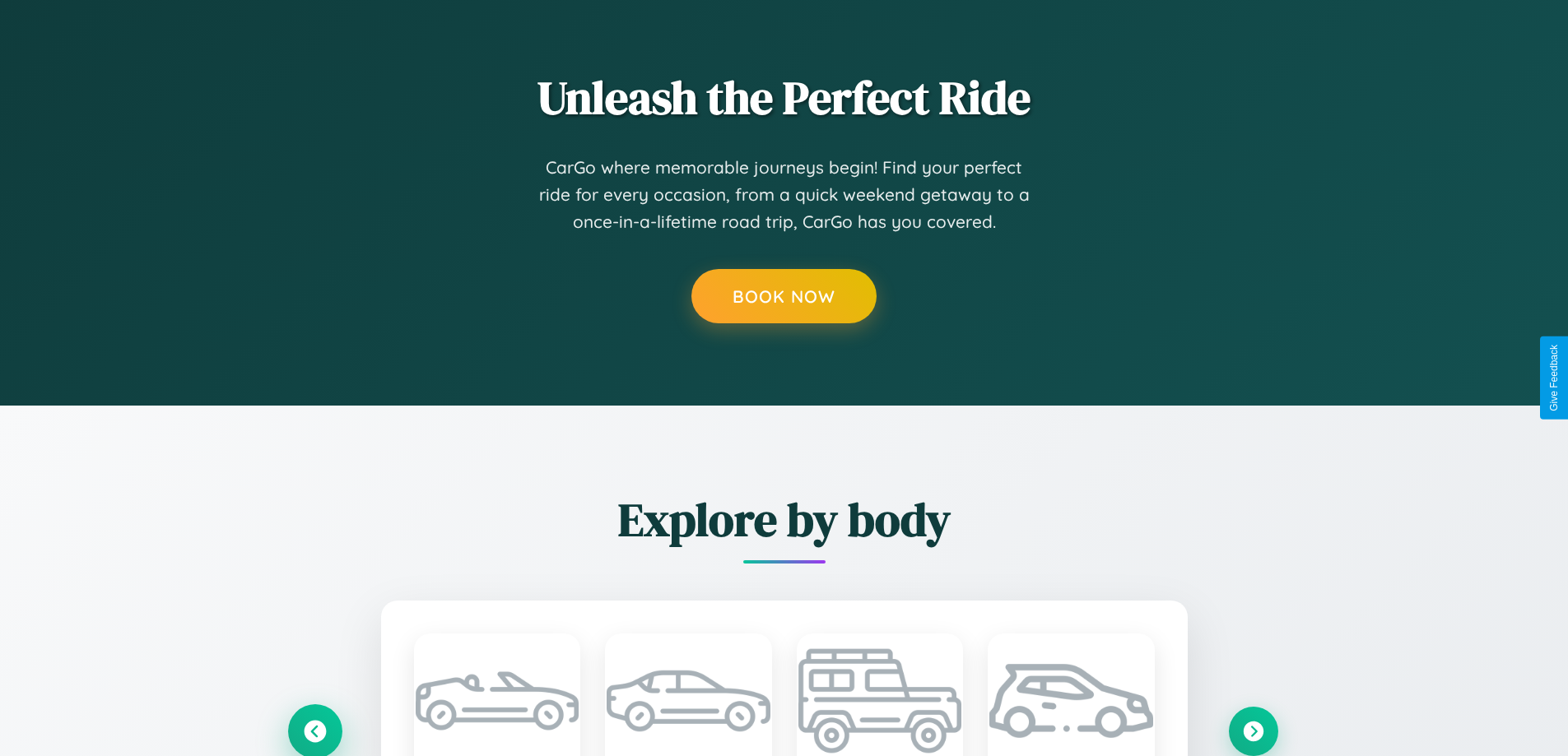
scroll to position [0, 0]
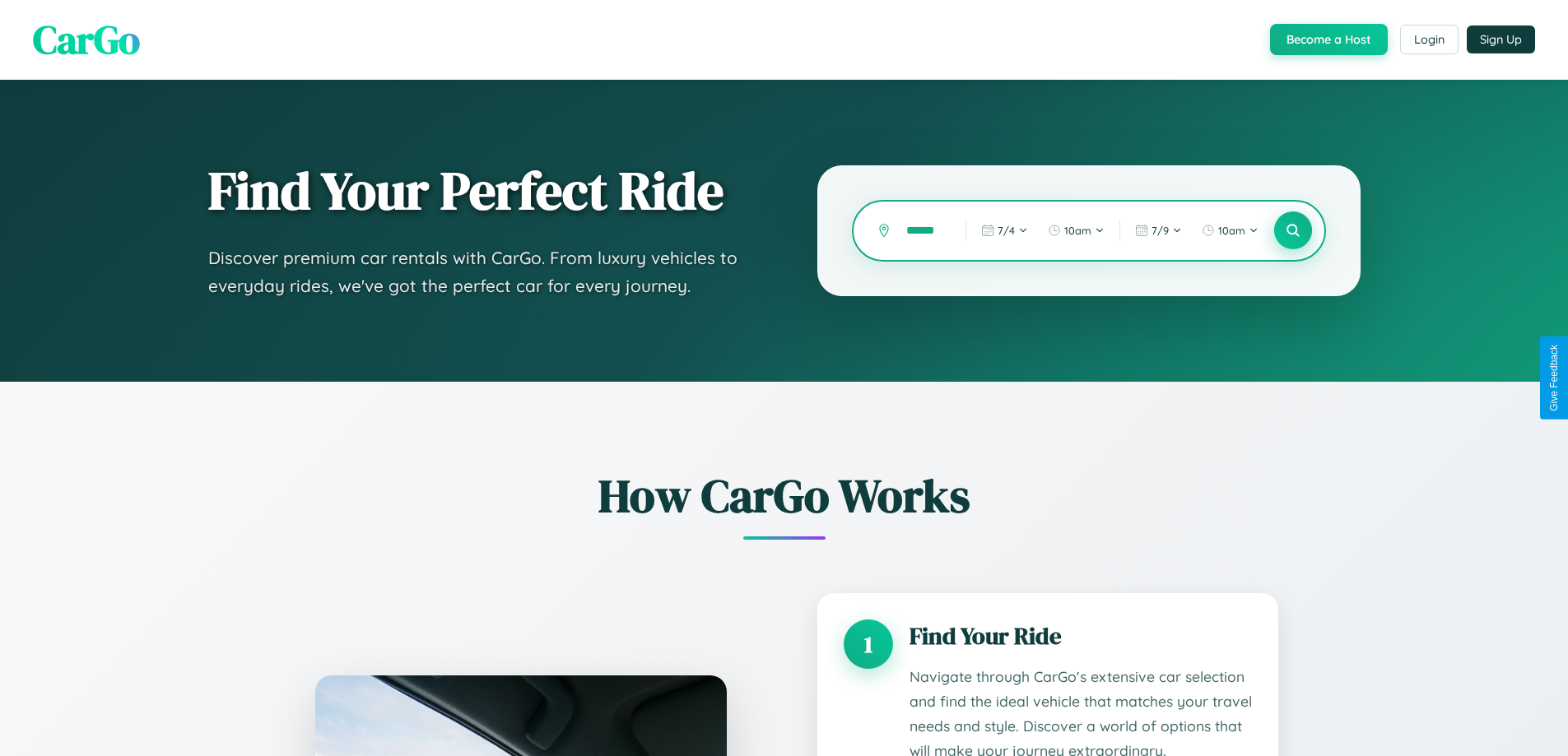
type input "******"
click at [1293, 230] on icon at bounding box center [1293, 231] width 16 height 16
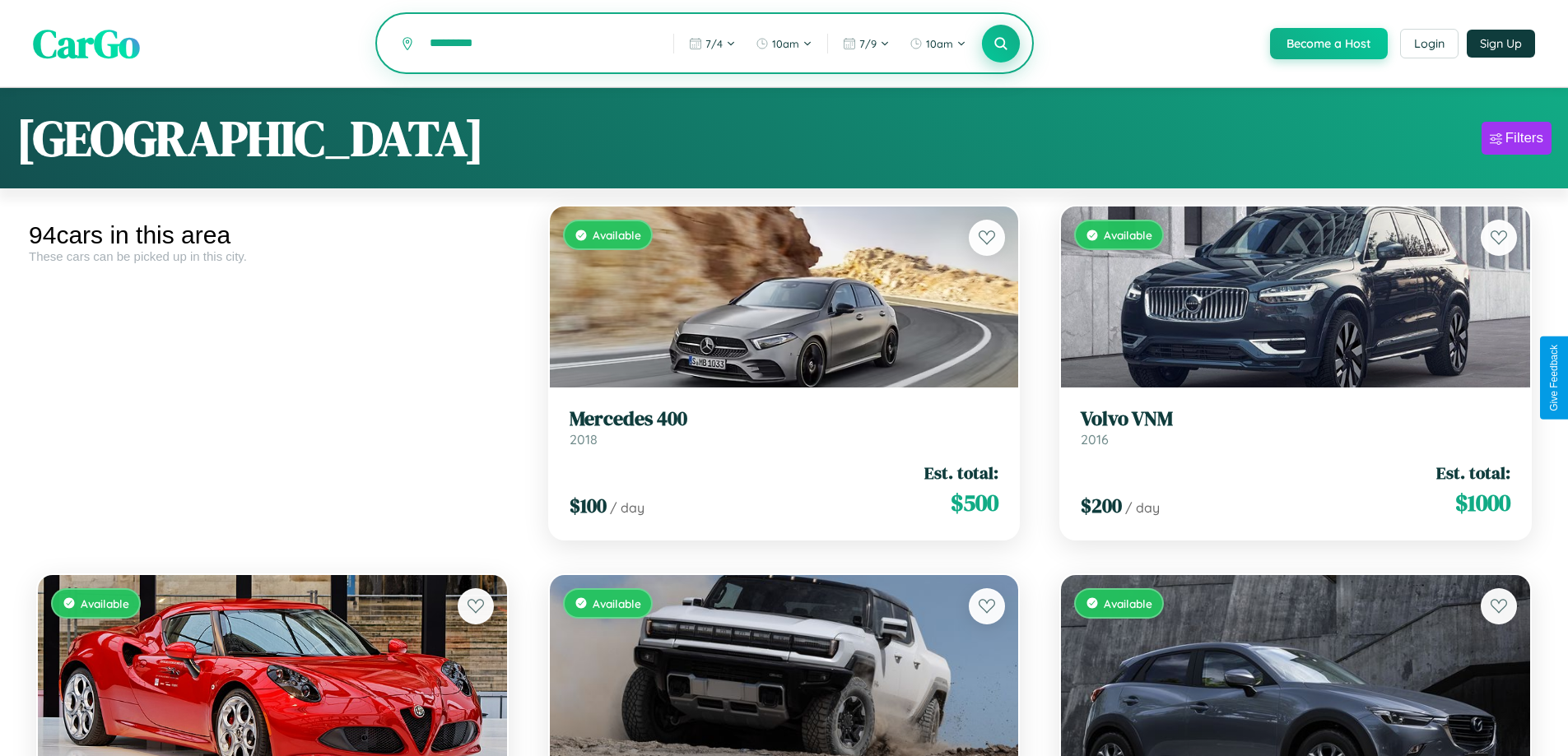
type input "*********"
click at [1000, 45] on icon at bounding box center [1002, 43] width 16 height 16
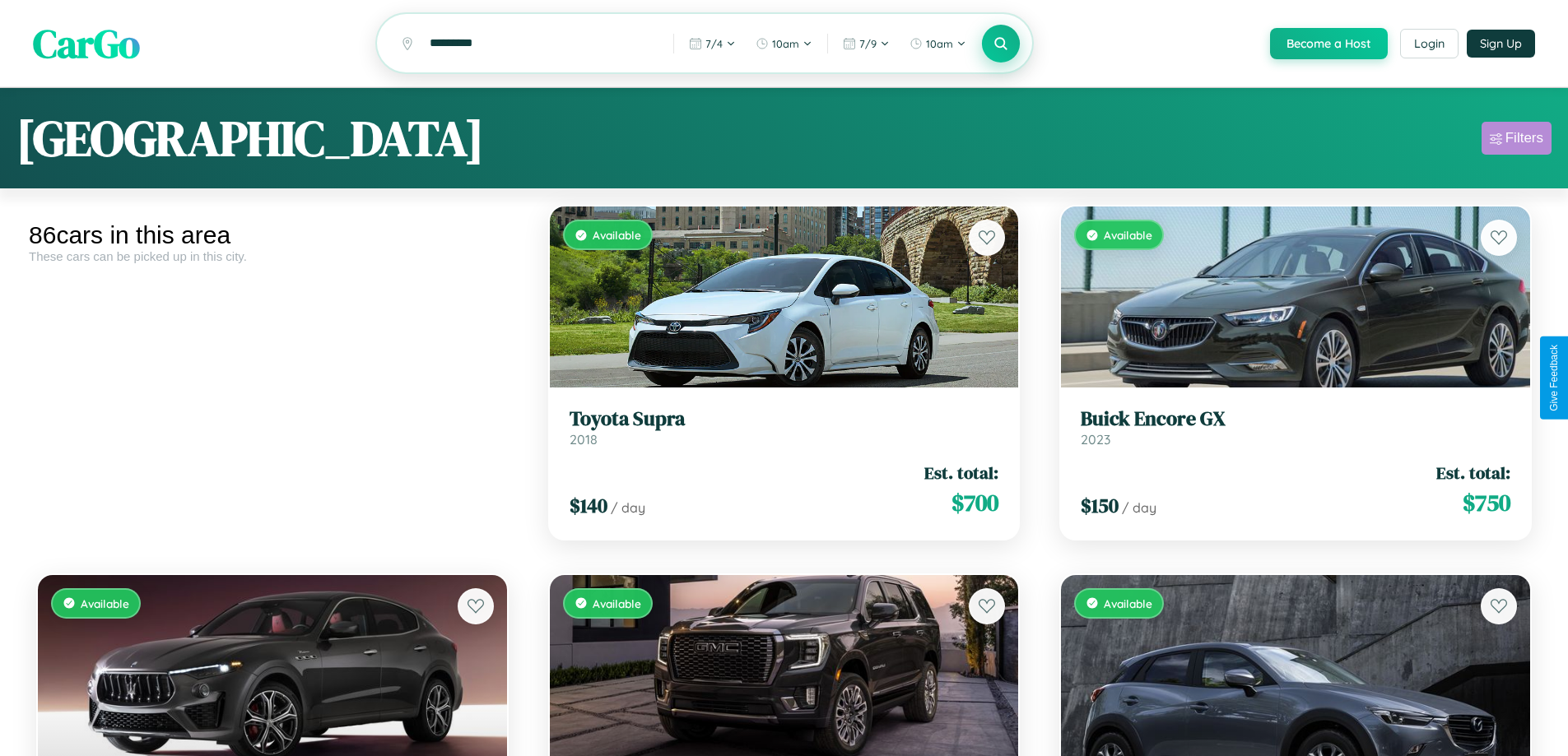
click at [1516, 141] on div "Filters" at bounding box center [1524, 138] width 38 height 17
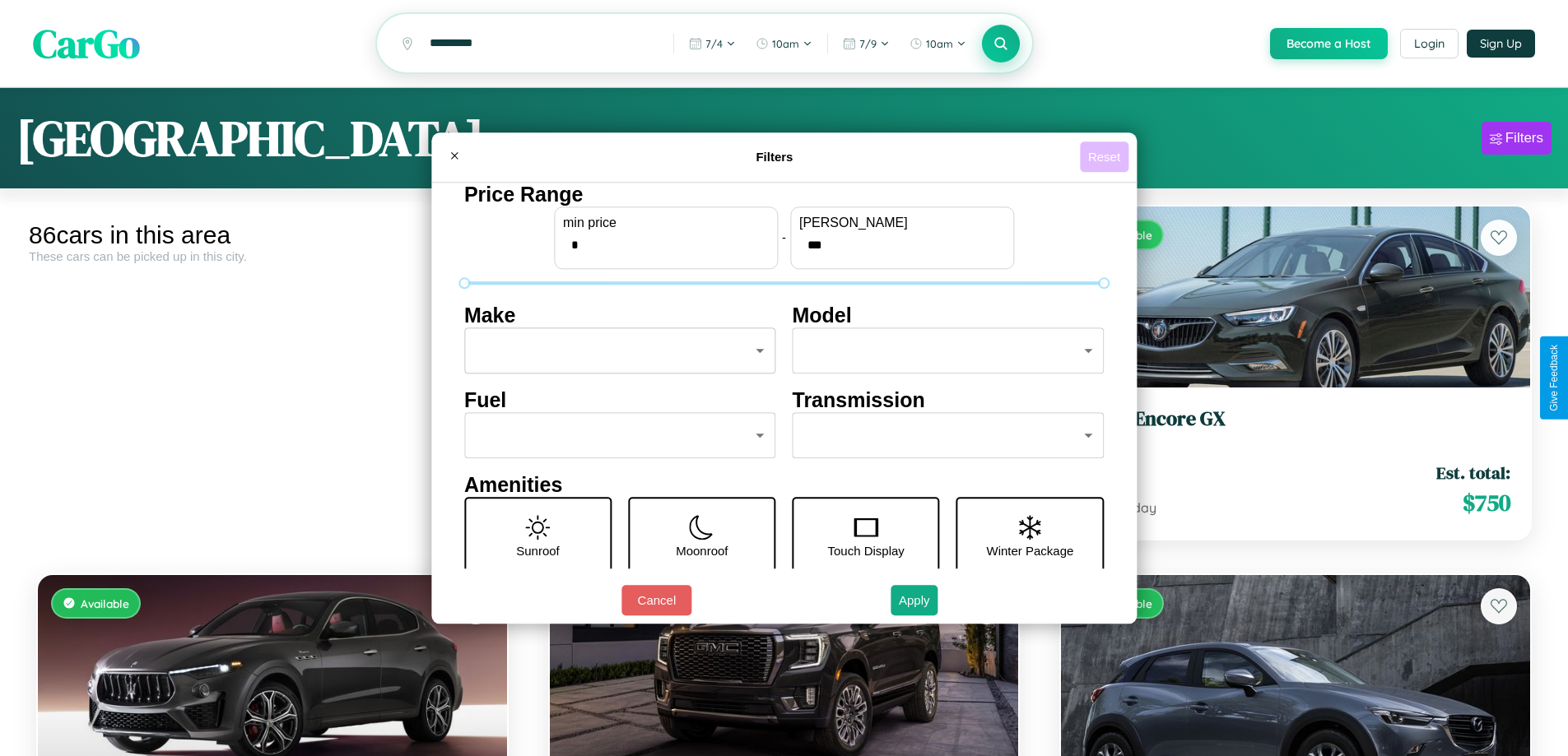
click at [1106, 156] on button "Reset" at bounding box center [1103, 157] width 48 height 31
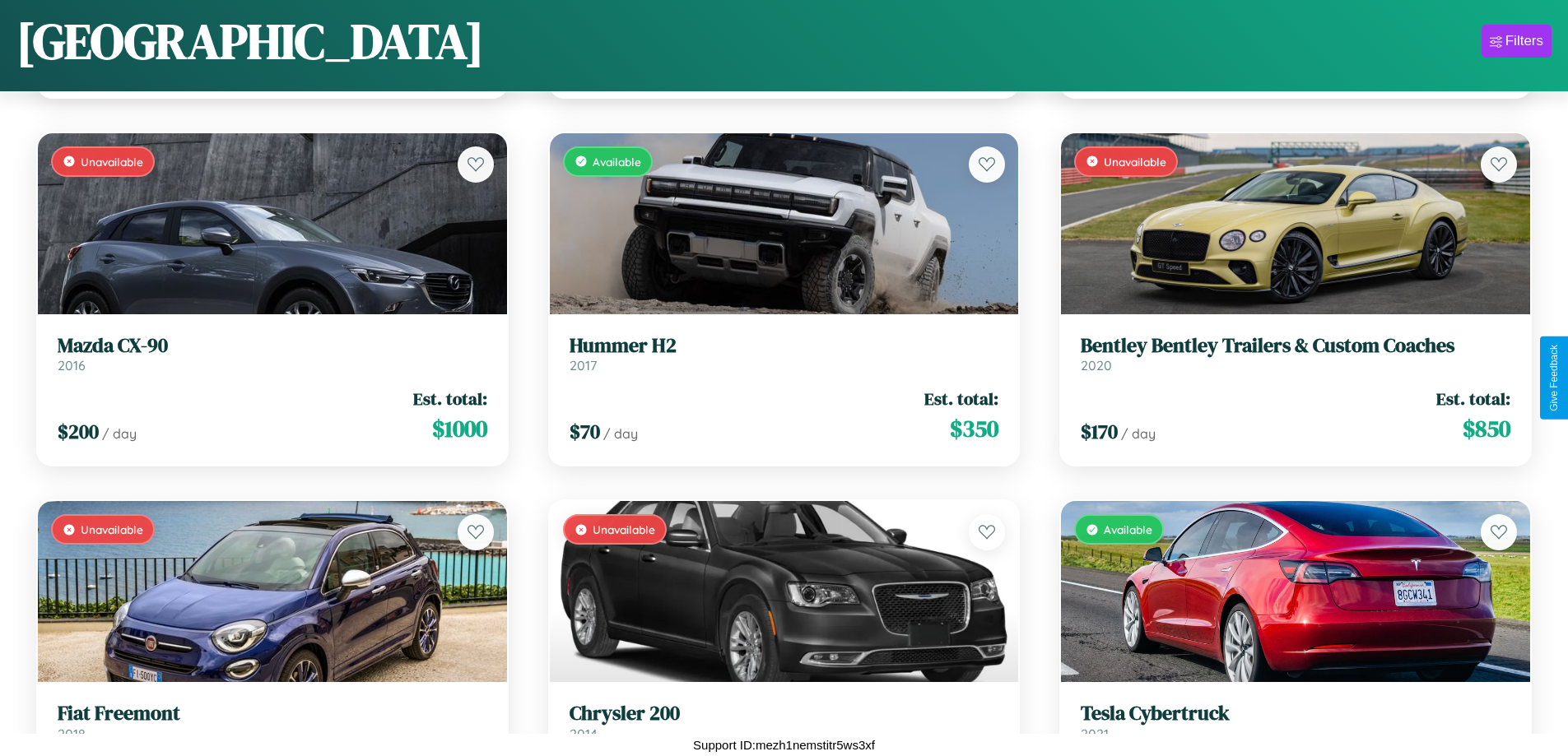
scroll to position [5021, 0]
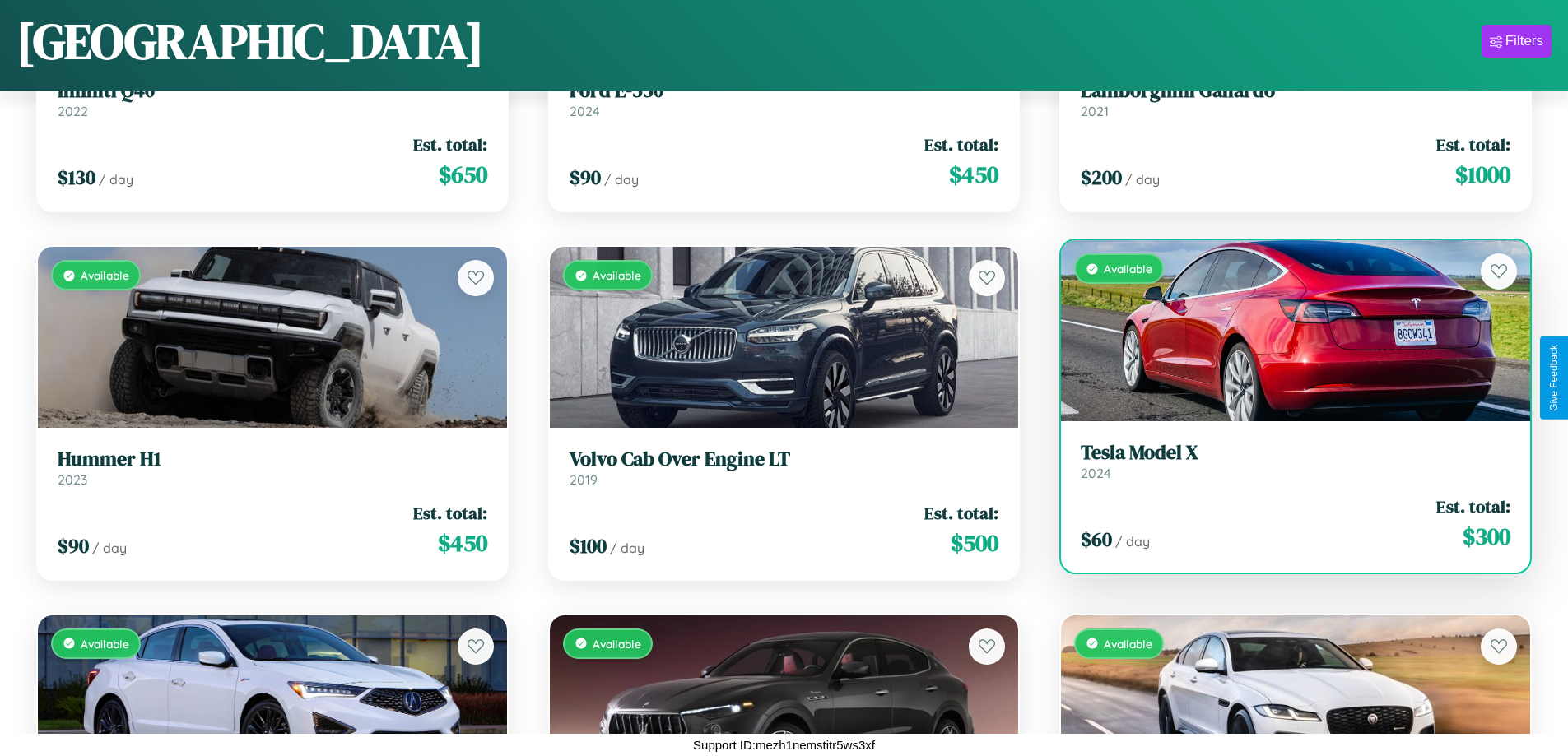
click at [1285, 468] on link "Tesla Model X 2024" at bounding box center [1295, 461] width 429 height 40
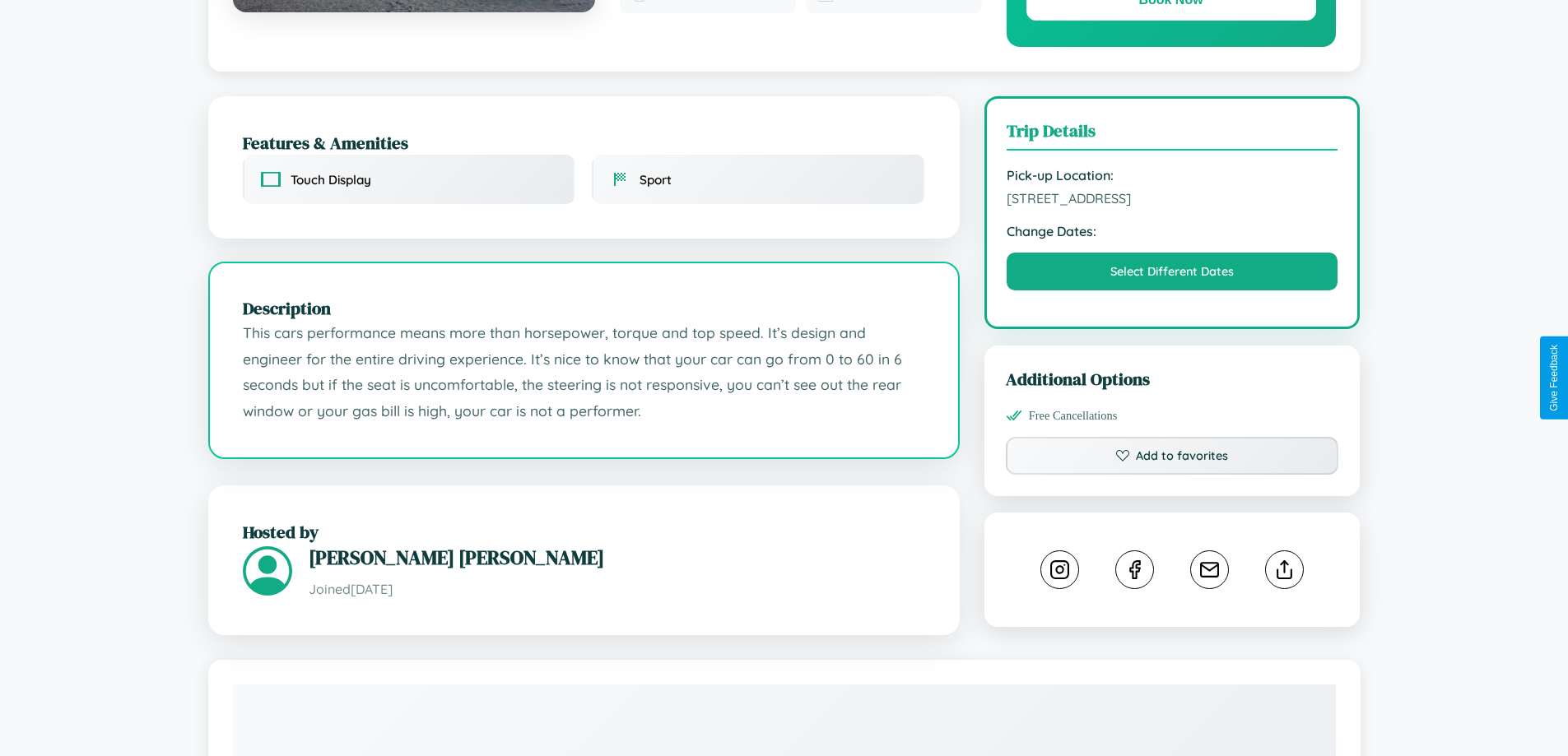
scroll to position [541, 0]
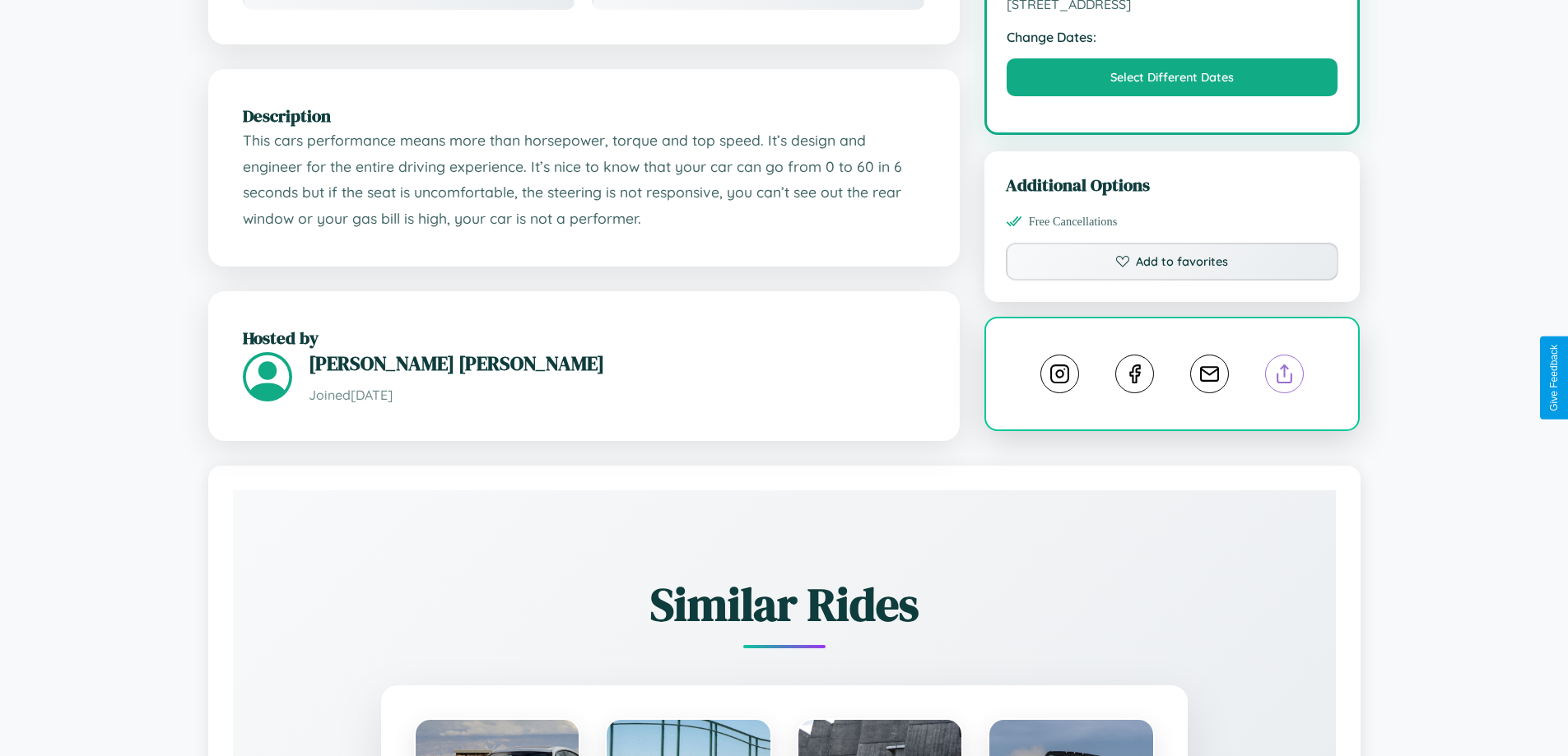
click at [1285, 377] on line at bounding box center [1285, 371] width 0 height 11
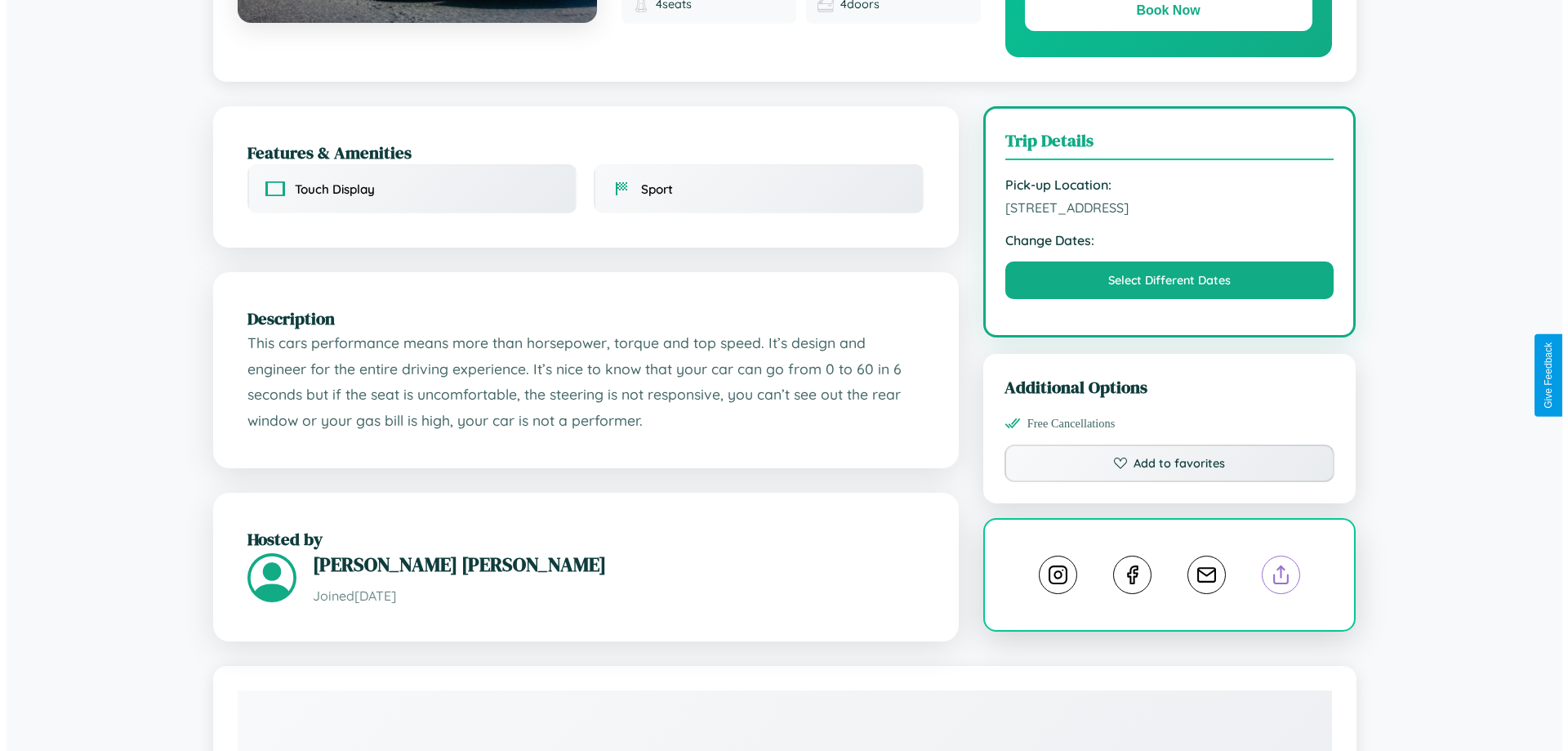
scroll to position [0, 0]
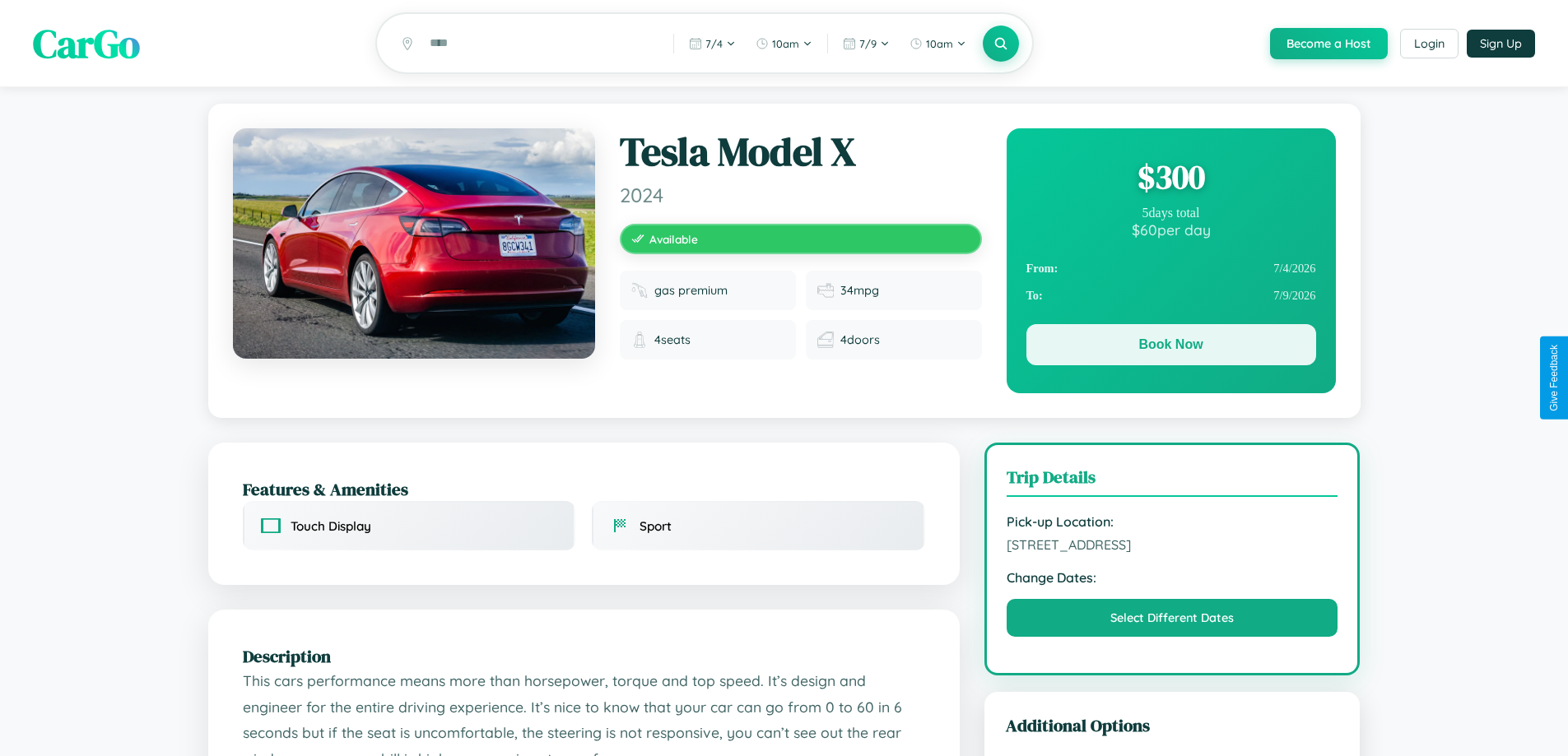
click at [1171, 347] on button "Book Now" at bounding box center [1171, 344] width 290 height 41
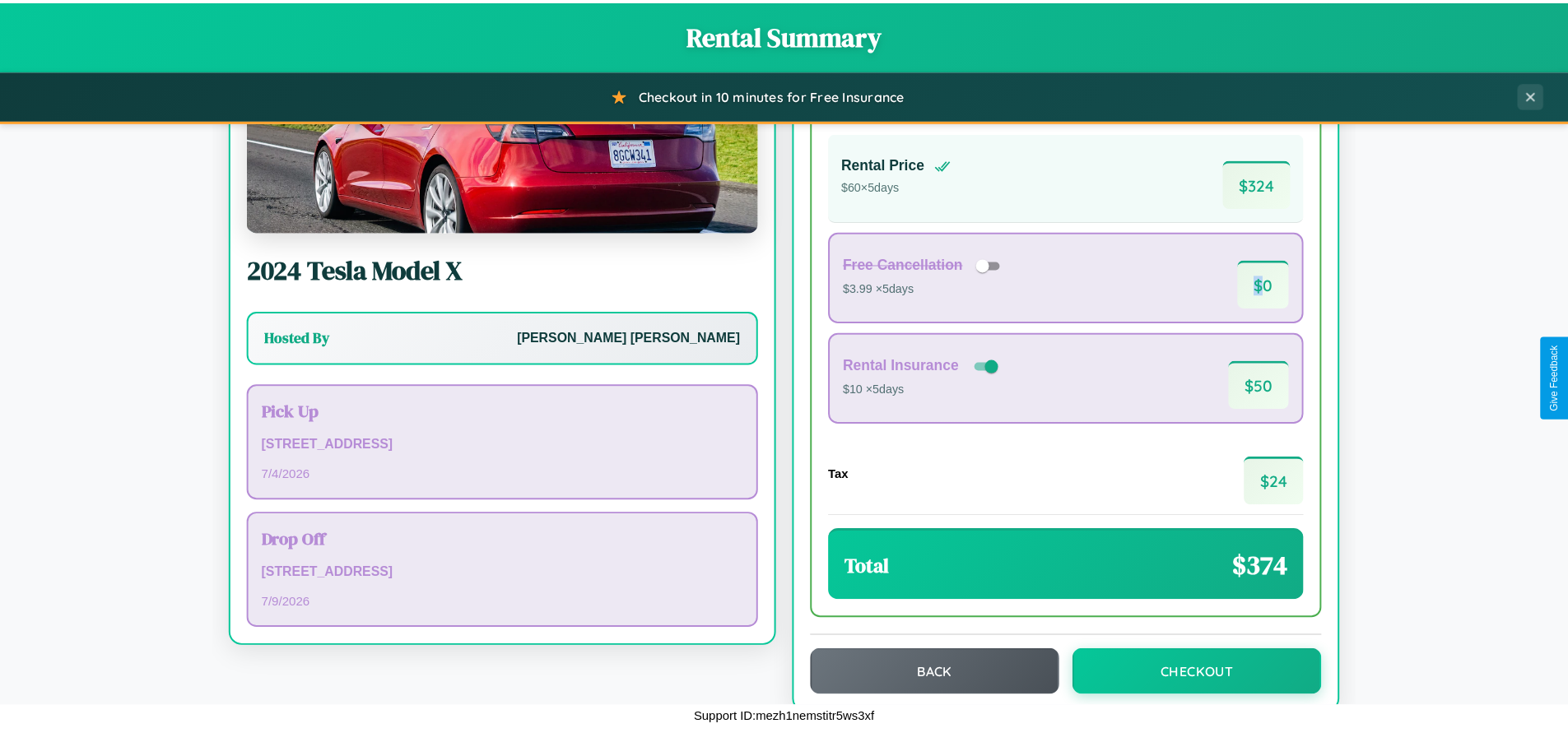
scroll to position [113, 0]
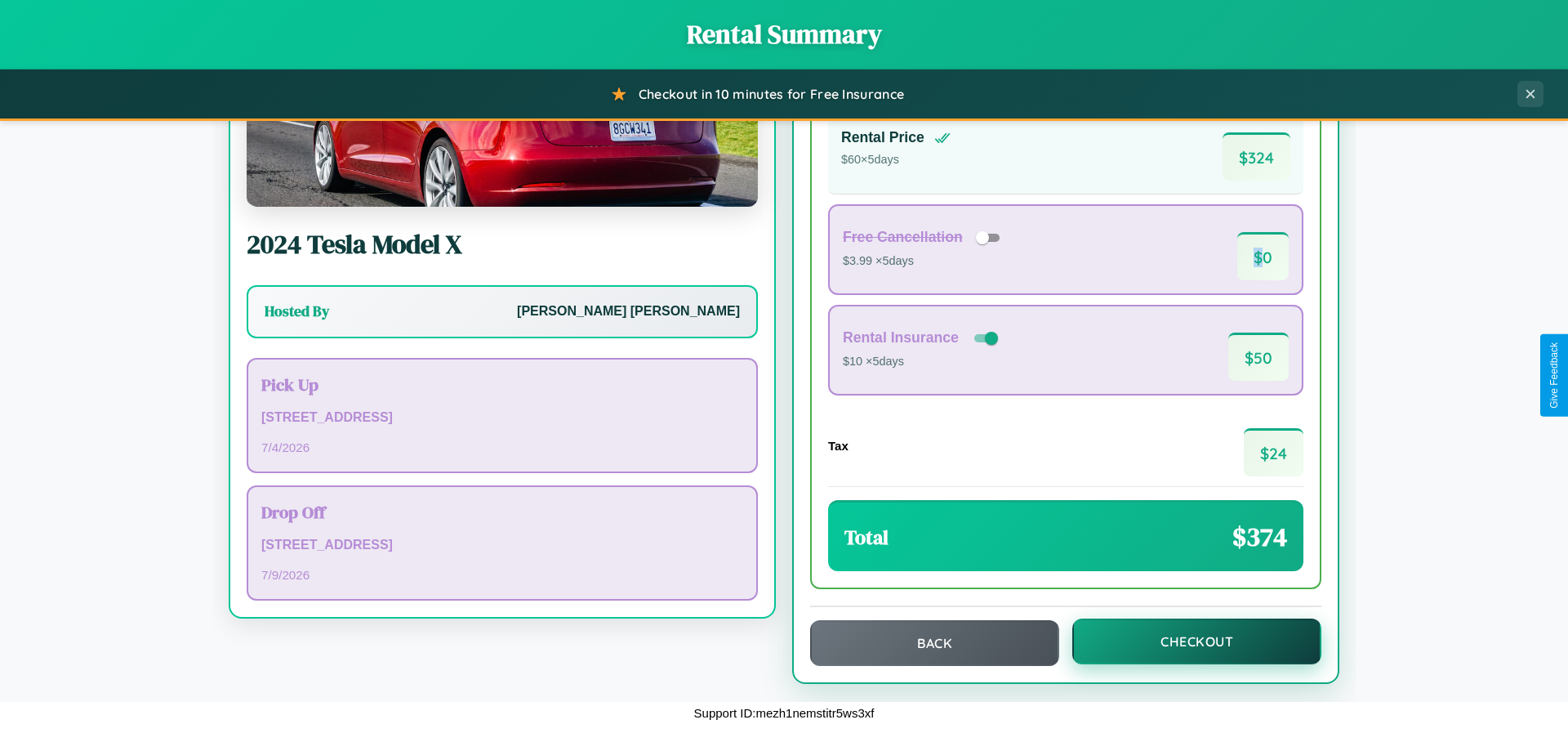
click at [1186, 642] on button "Checkout" at bounding box center [1197, 641] width 249 height 46
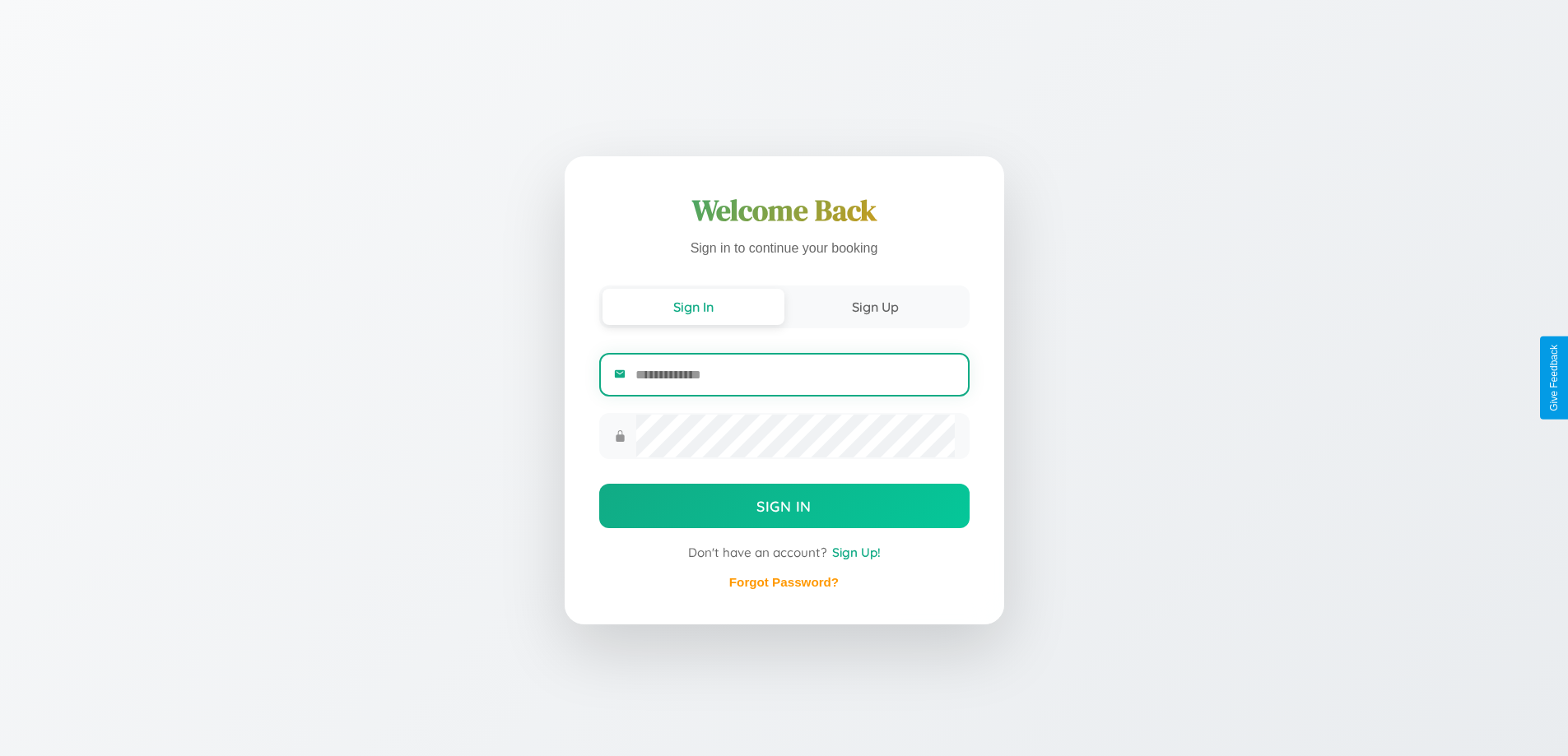
click at [794, 374] on input "email" at bounding box center [795, 375] width 319 height 40
type input "**********"
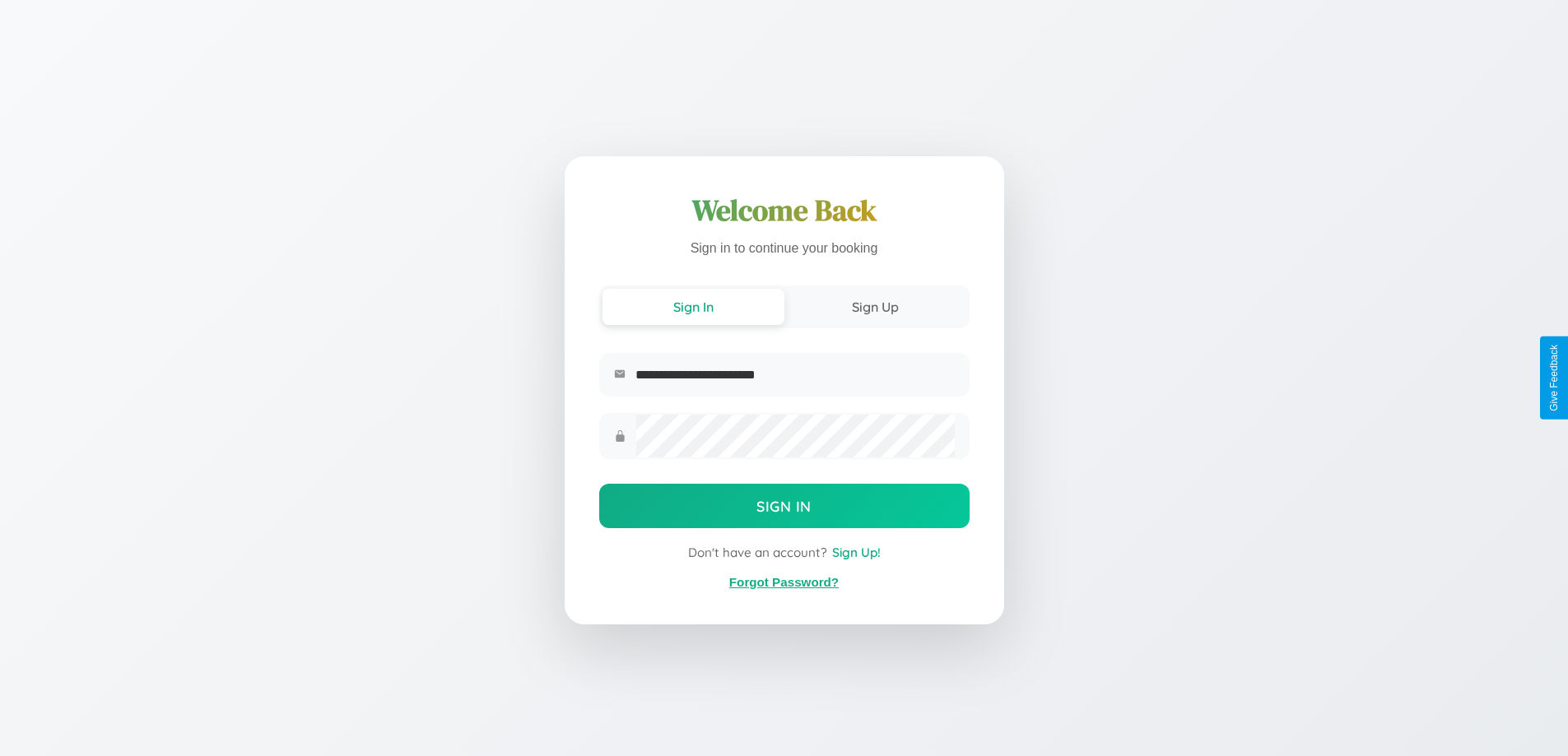
click at [784, 583] on link "Forgot Password?" at bounding box center [784, 583] width 110 height 14
